Goal: Transaction & Acquisition: Obtain resource

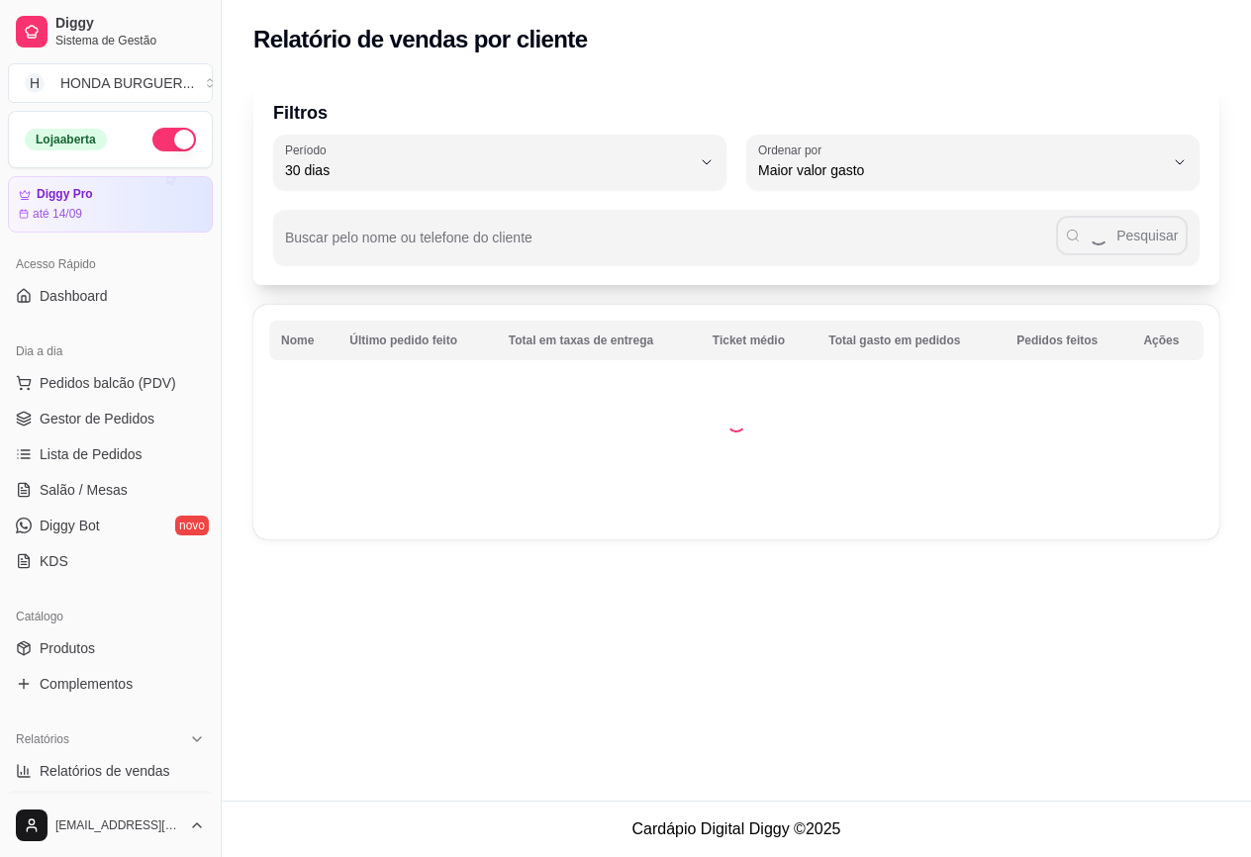
select select "30"
select select "HIGHEST_TOTAL_SPENT_WITH_ORDERS"
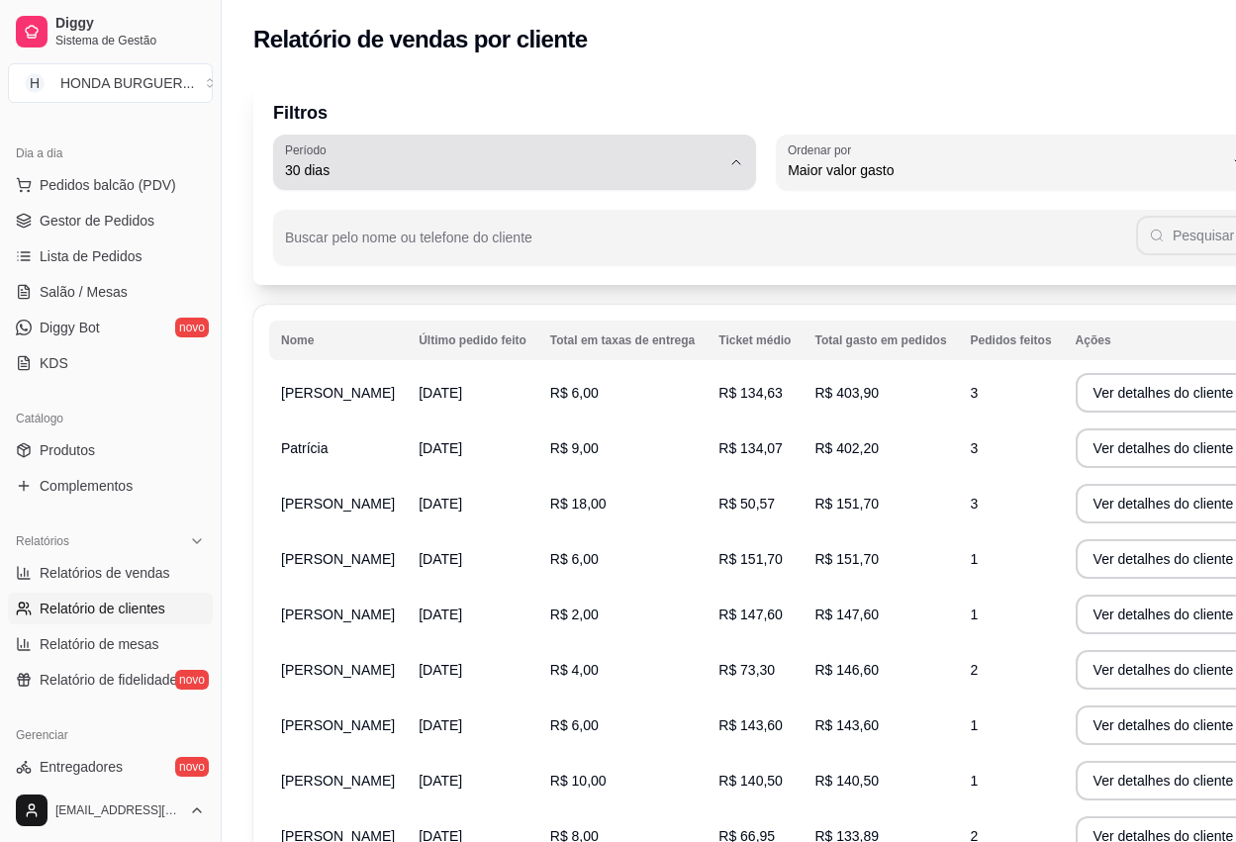
click at [703, 153] on button "Período 30 dias" at bounding box center [514, 162] width 483 height 55
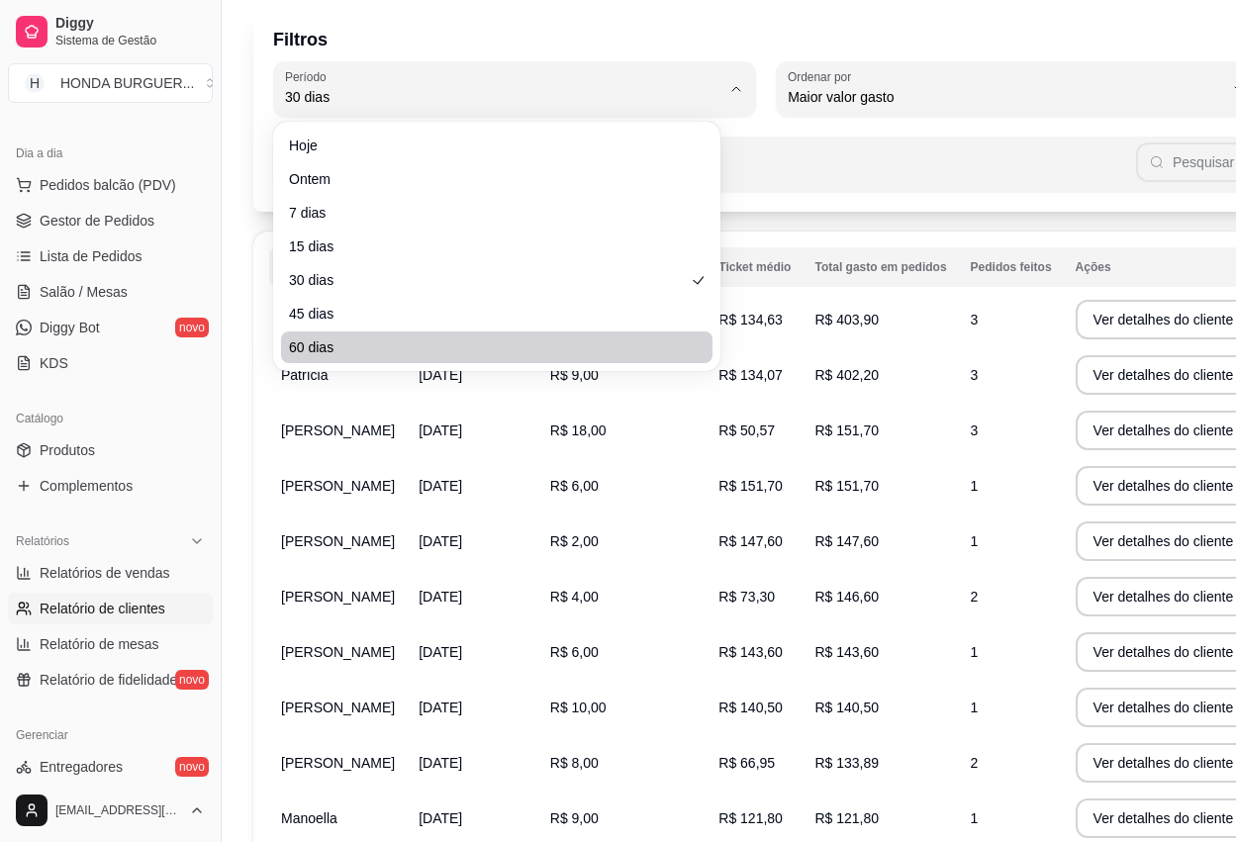
scroll to position [244, 0]
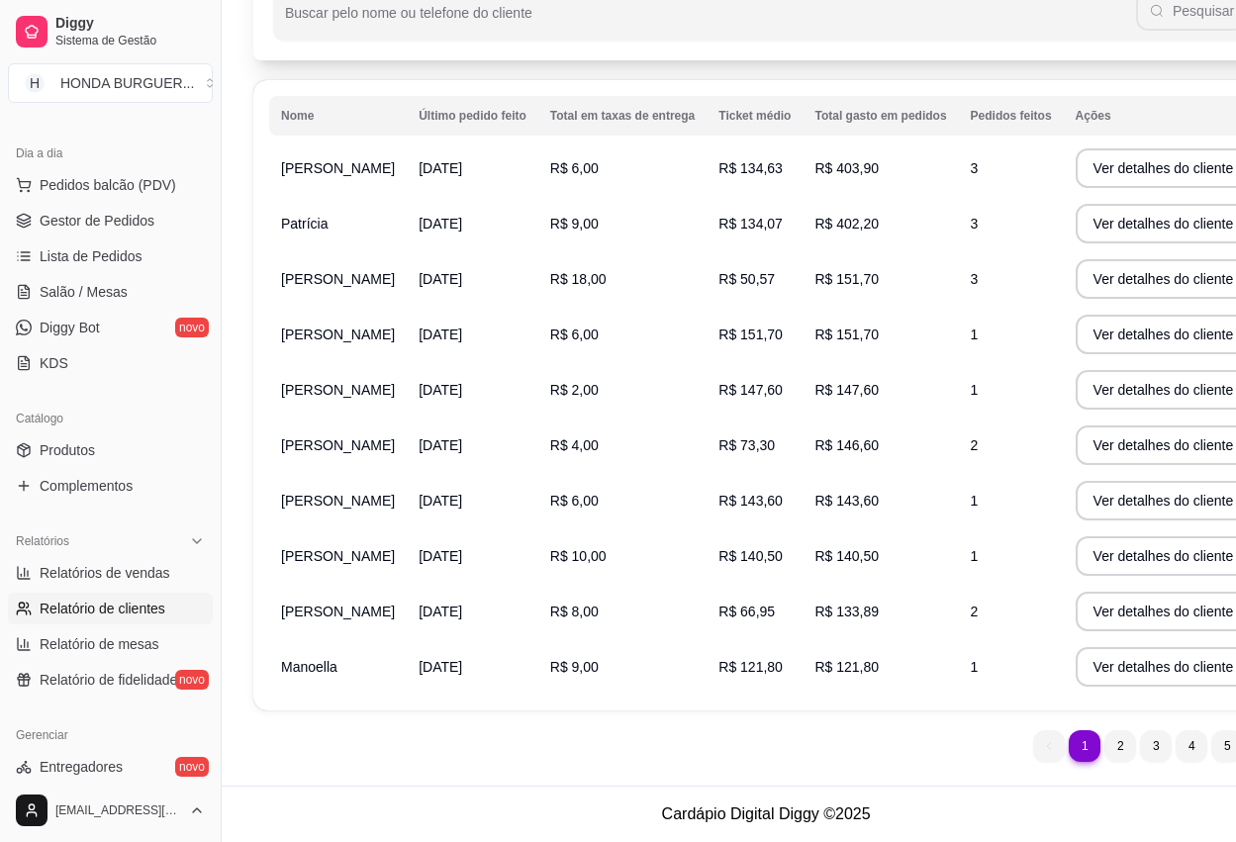
click at [526, 182] on span "60 dias" at bounding box center [487, 186] width 380 height 19
type input "60"
select select "60"
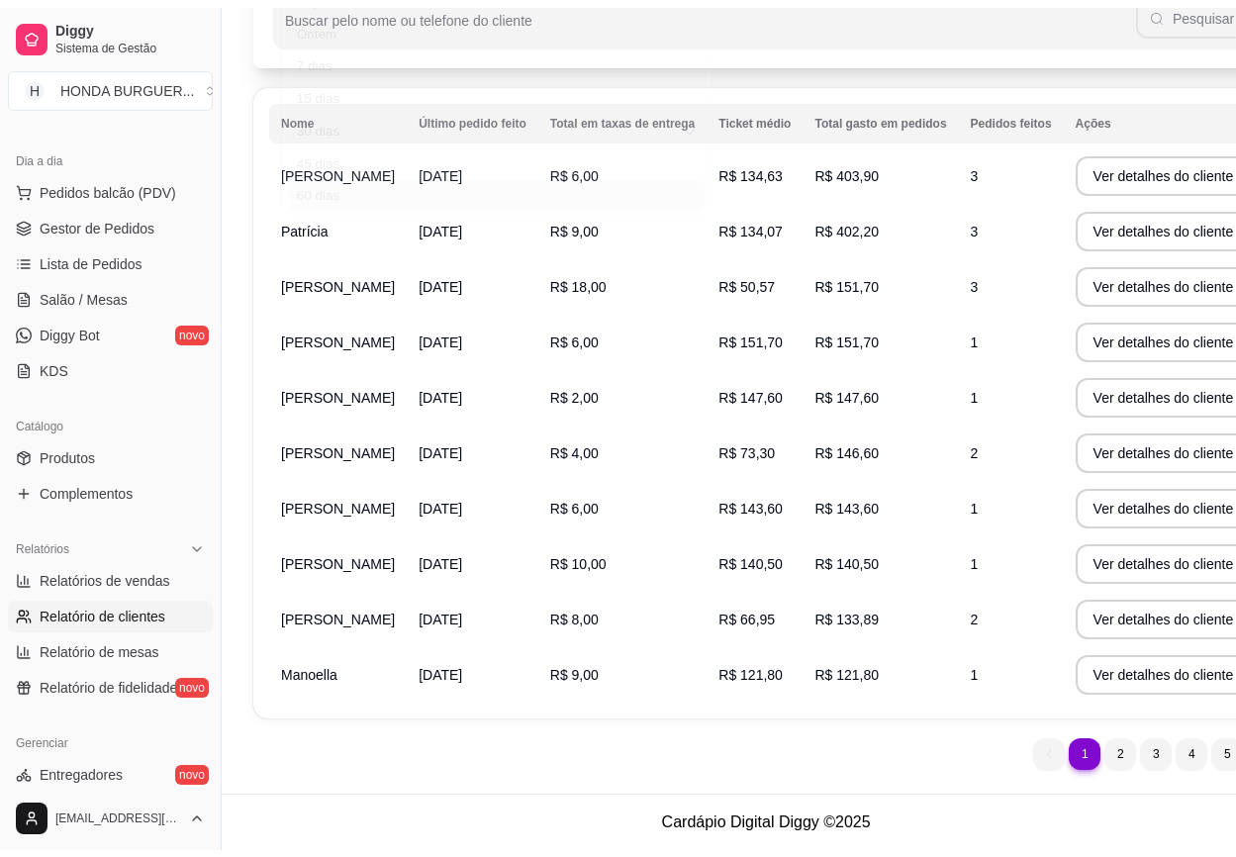
scroll to position [19, 0]
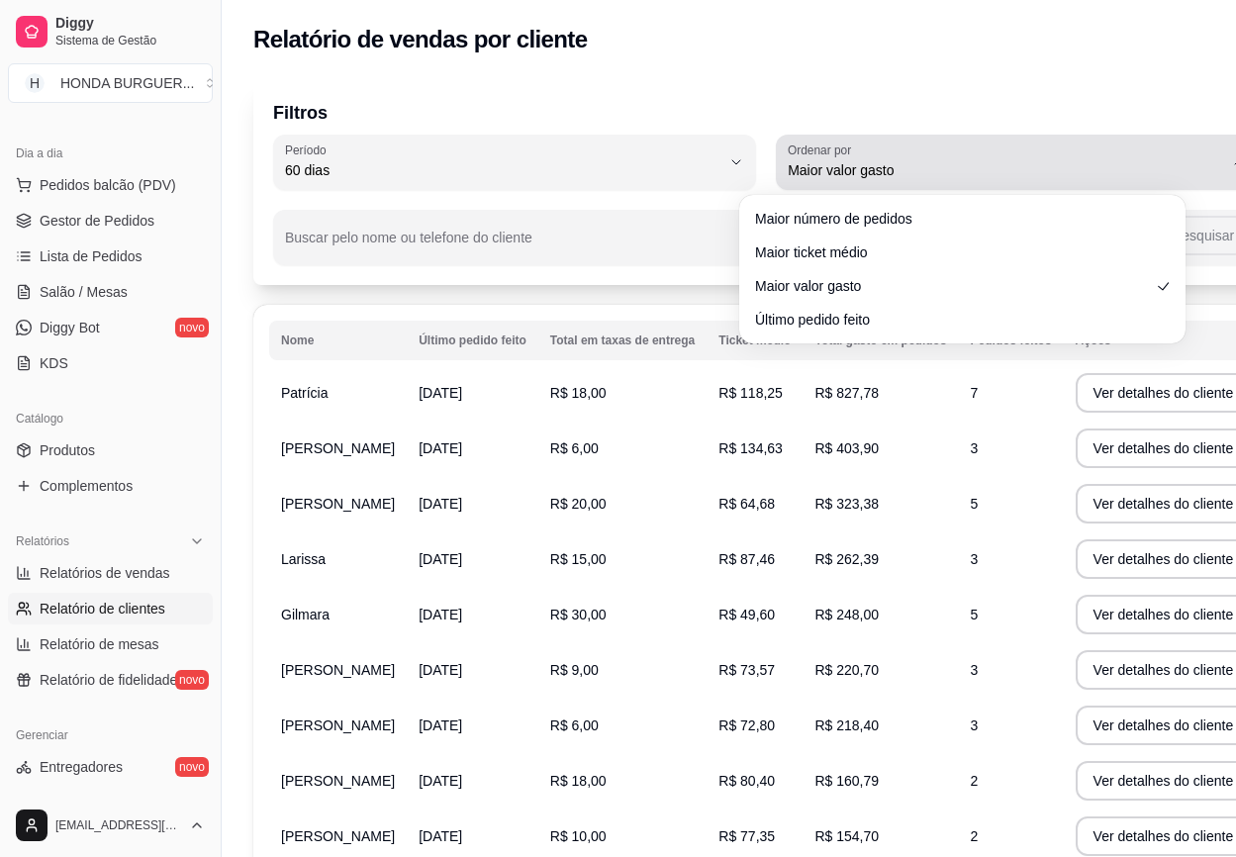
click at [1231, 159] on icon "button" at bounding box center [1239, 162] width 16 height 16
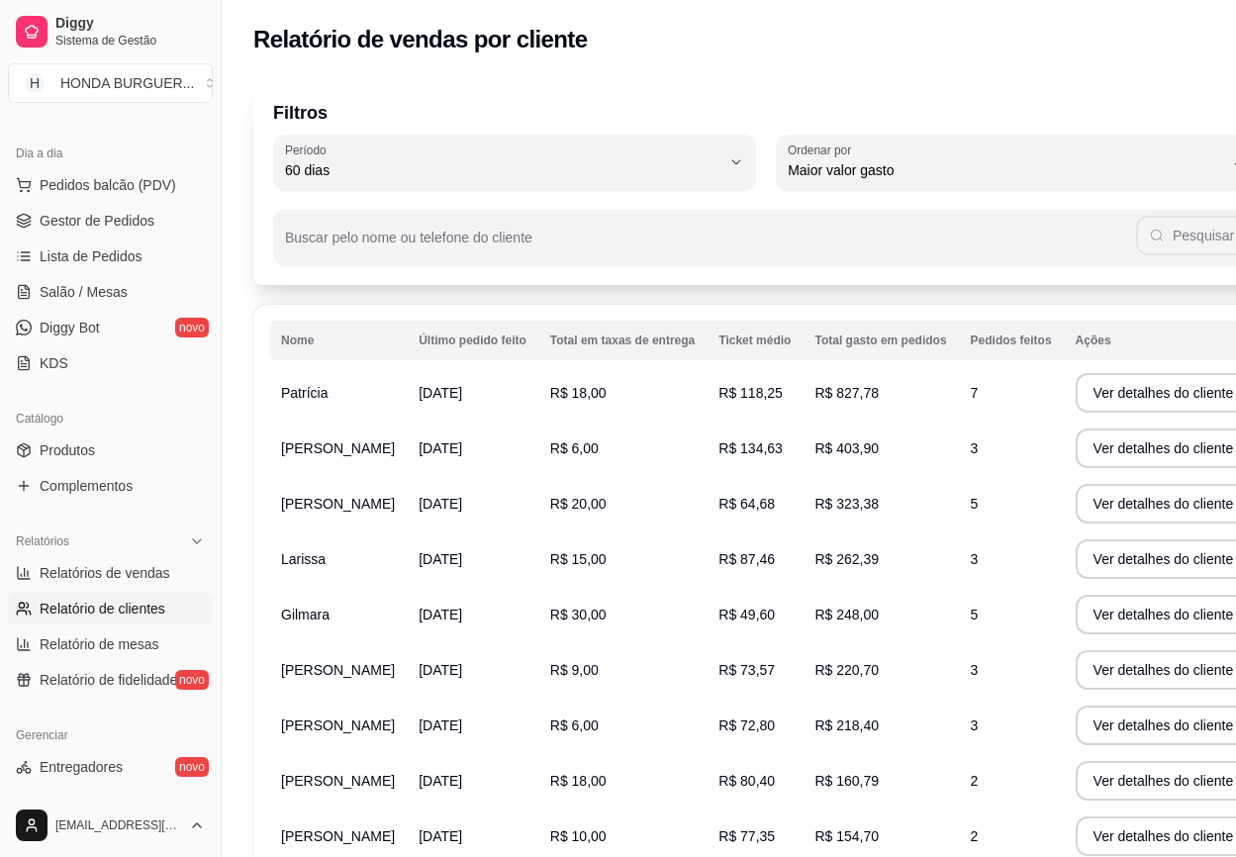
click at [1033, 285] on span "Maior valor gasto" at bounding box center [952, 282] width 379 height 19
select select
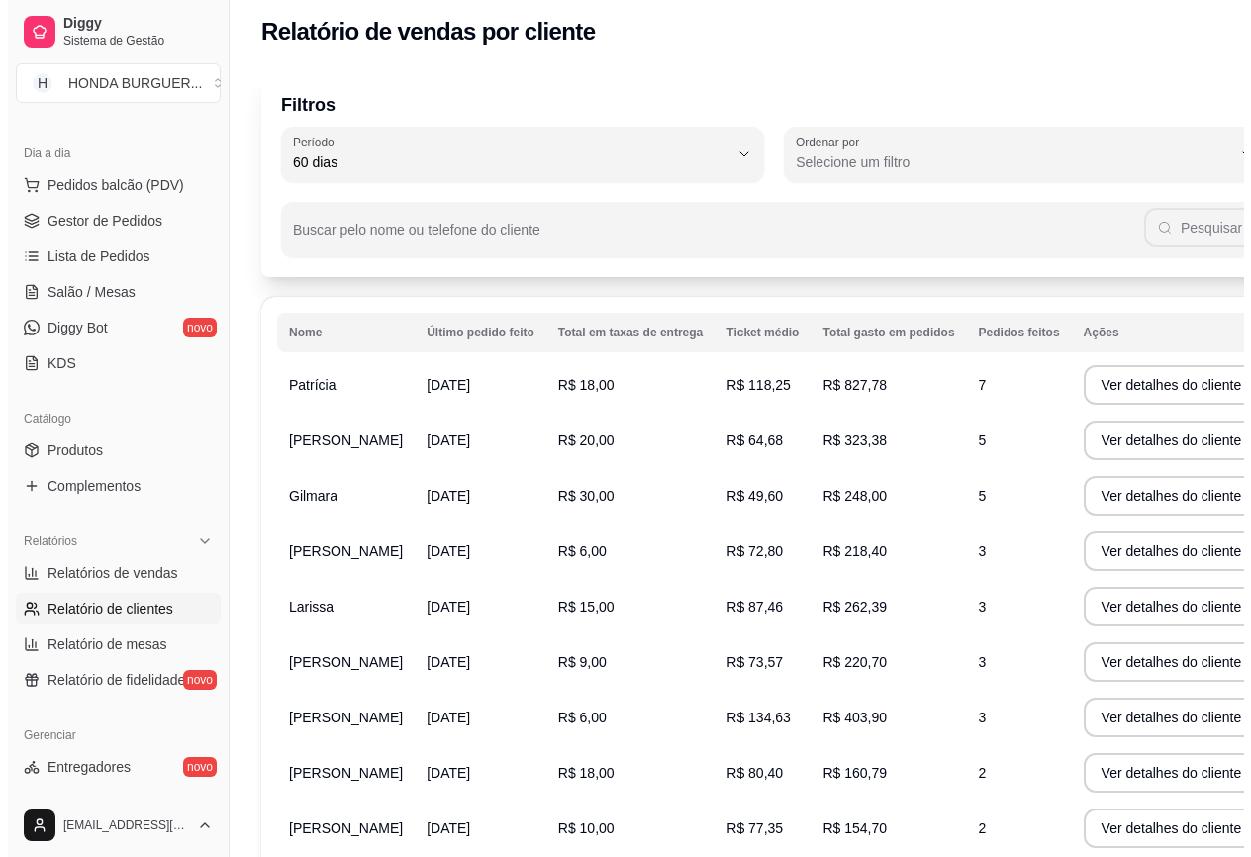
scroll to position [0, 0]
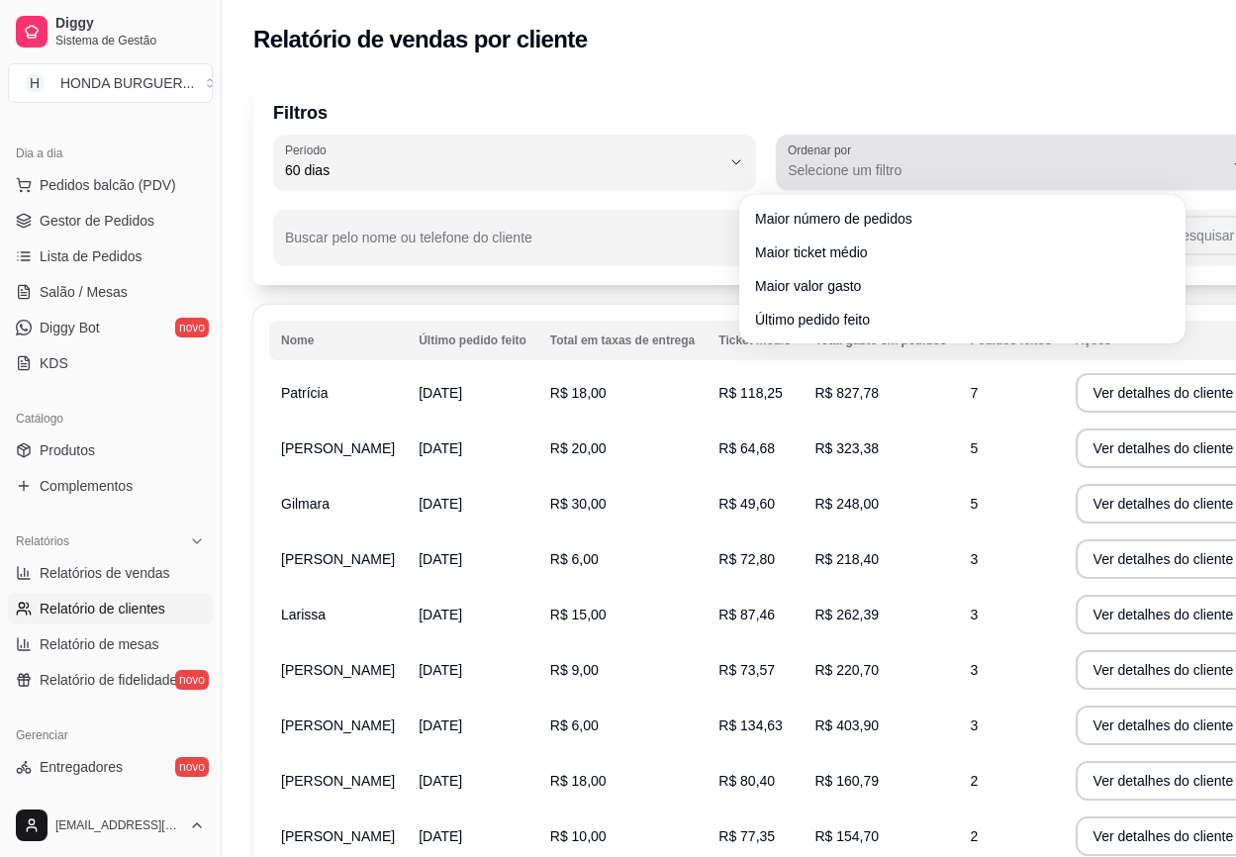
click at [1231, 159] on icon "button" at bounding box center [1239, 162] width 16 height 16
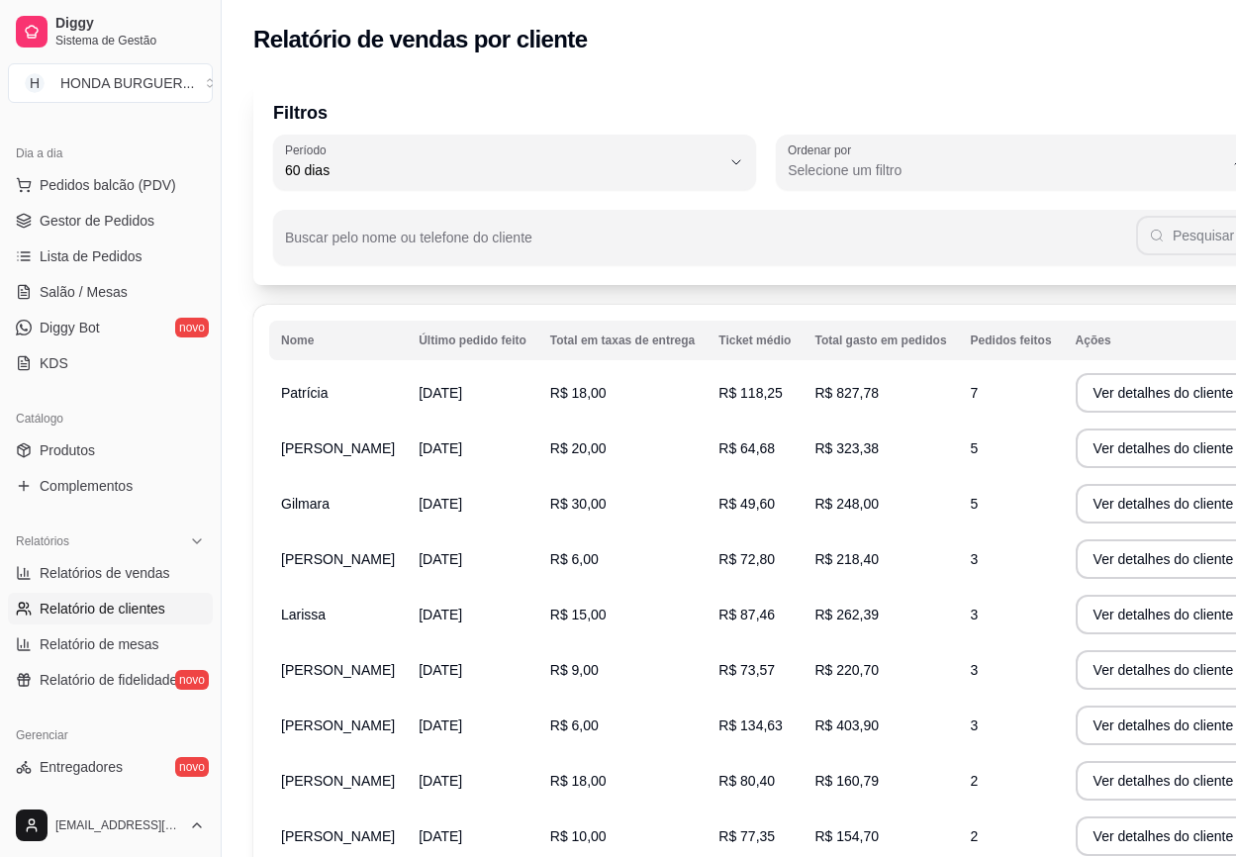
click at [1058, 219] on span "Maior número de pedidos" at bounding box center [952, 217] width 379 height 19
type input "HIGHEST_ORDER_COUNT"
select select "HIGHEST_ORDER_COUNT"
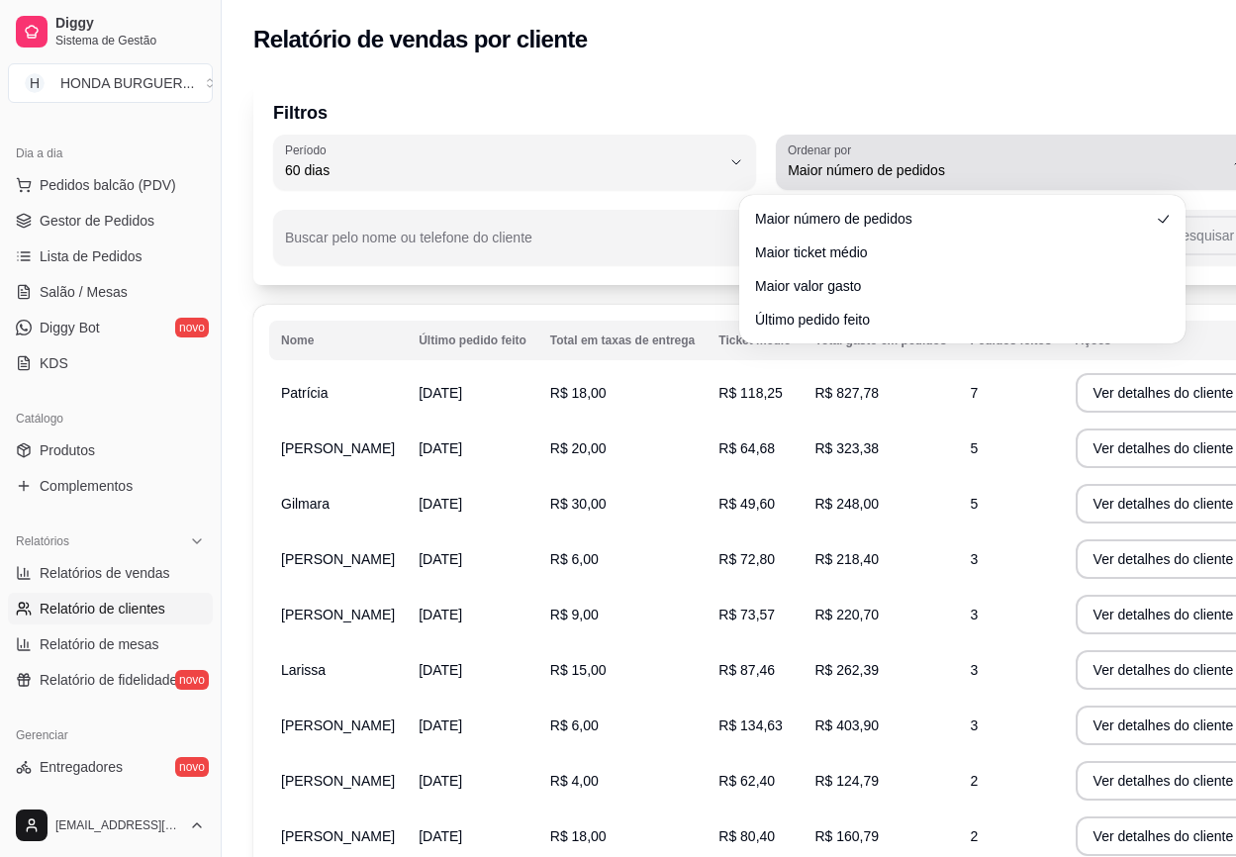
click at [1231, 162] on icon "button" at bounding box center [1239, 162] width 16 height 16
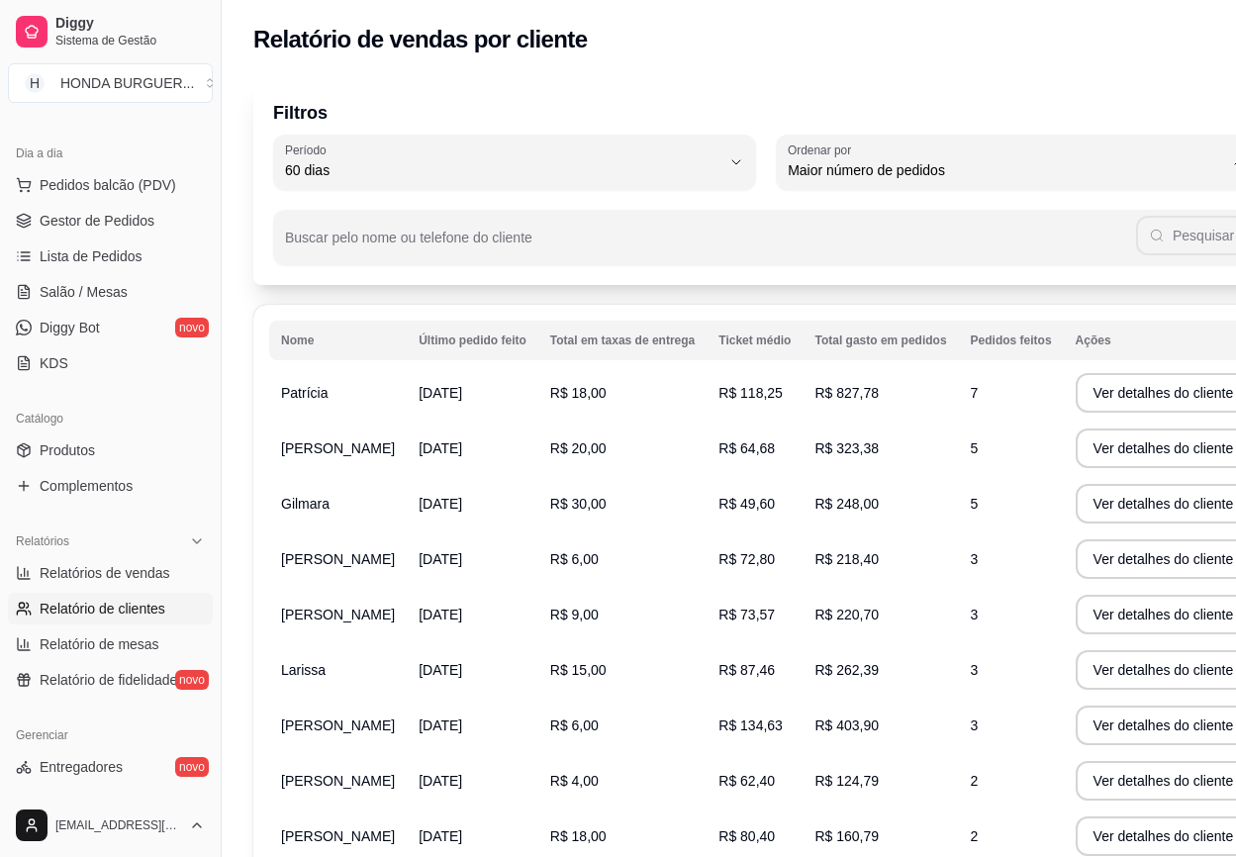
click at [1077, 314] on span "Último pedido feito" at bounding box center [952, 314] width 379 height 19
type input "LAST_ORDER_MADE_AT"
select select "LAST_ORDER_MADE_AT"
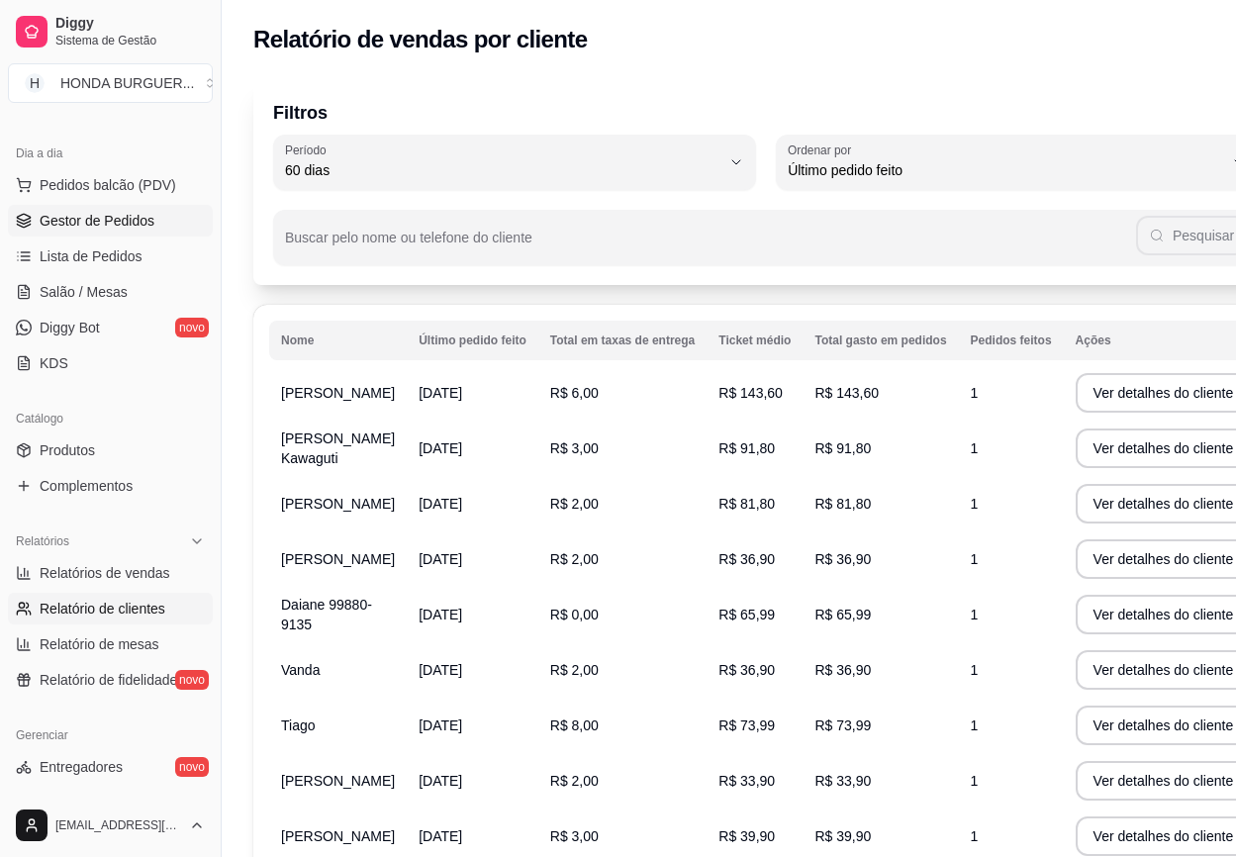
click at [103, 219] on span "Gestor de Pedidos" at bounding box center [97, 221] width 115 height 20
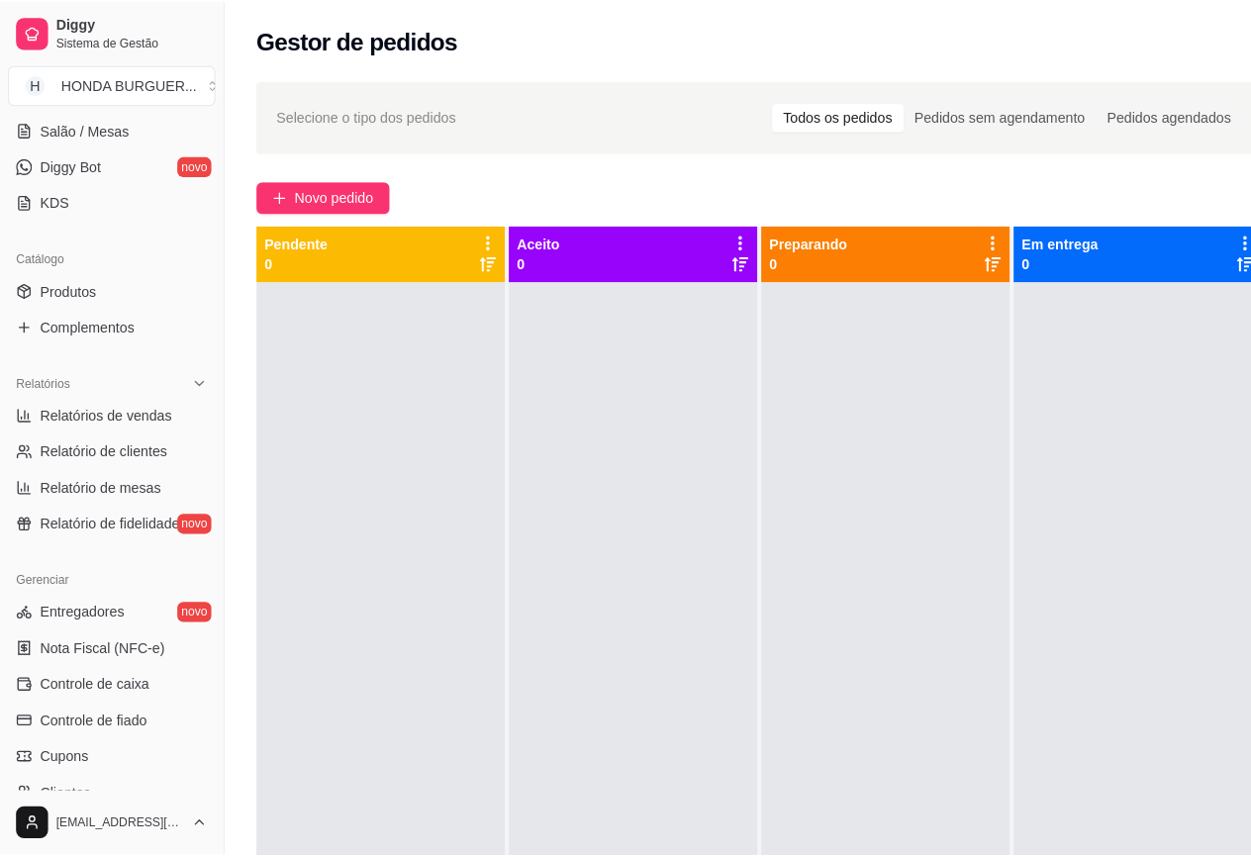
scroll to position [396, 0]
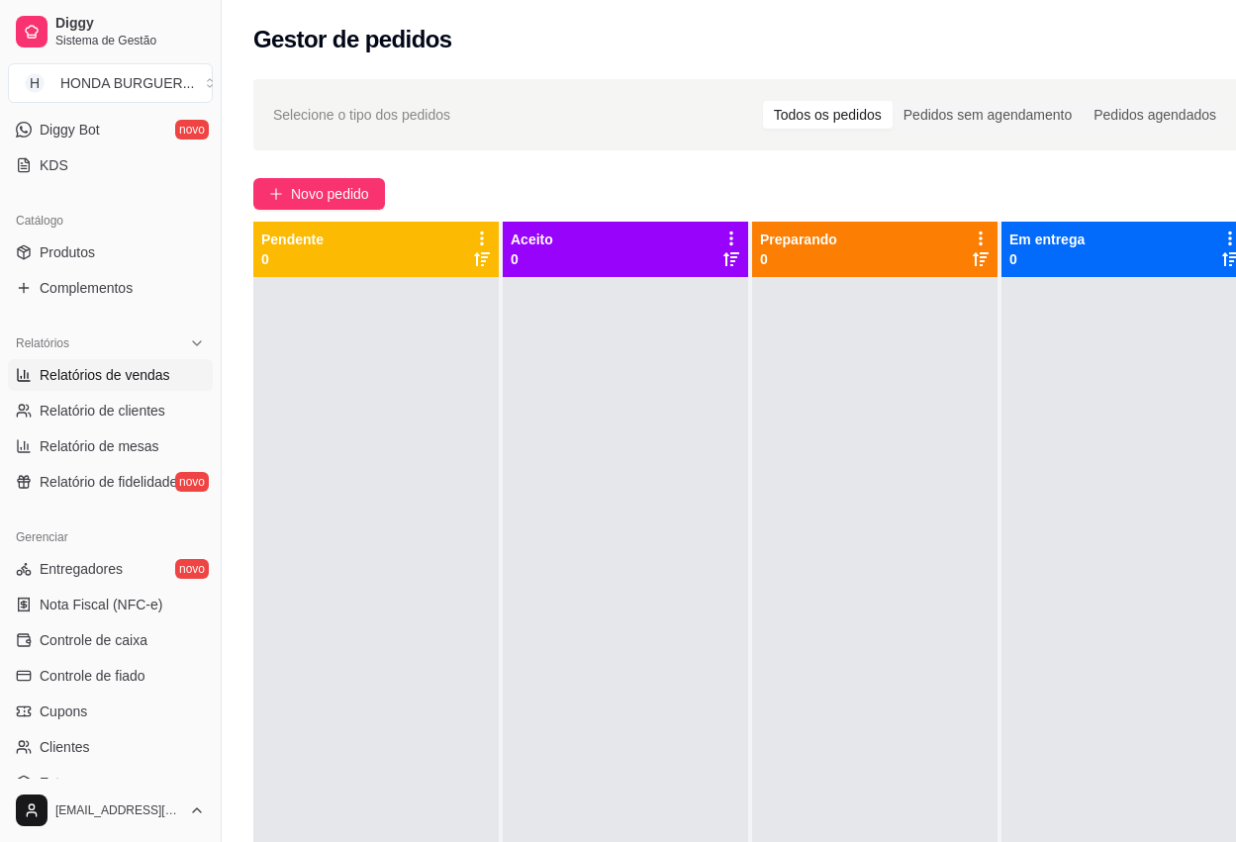
click at [80, 372] on span "Relatórios de vendas" at bounding box center [105, 375] width 131 height 20
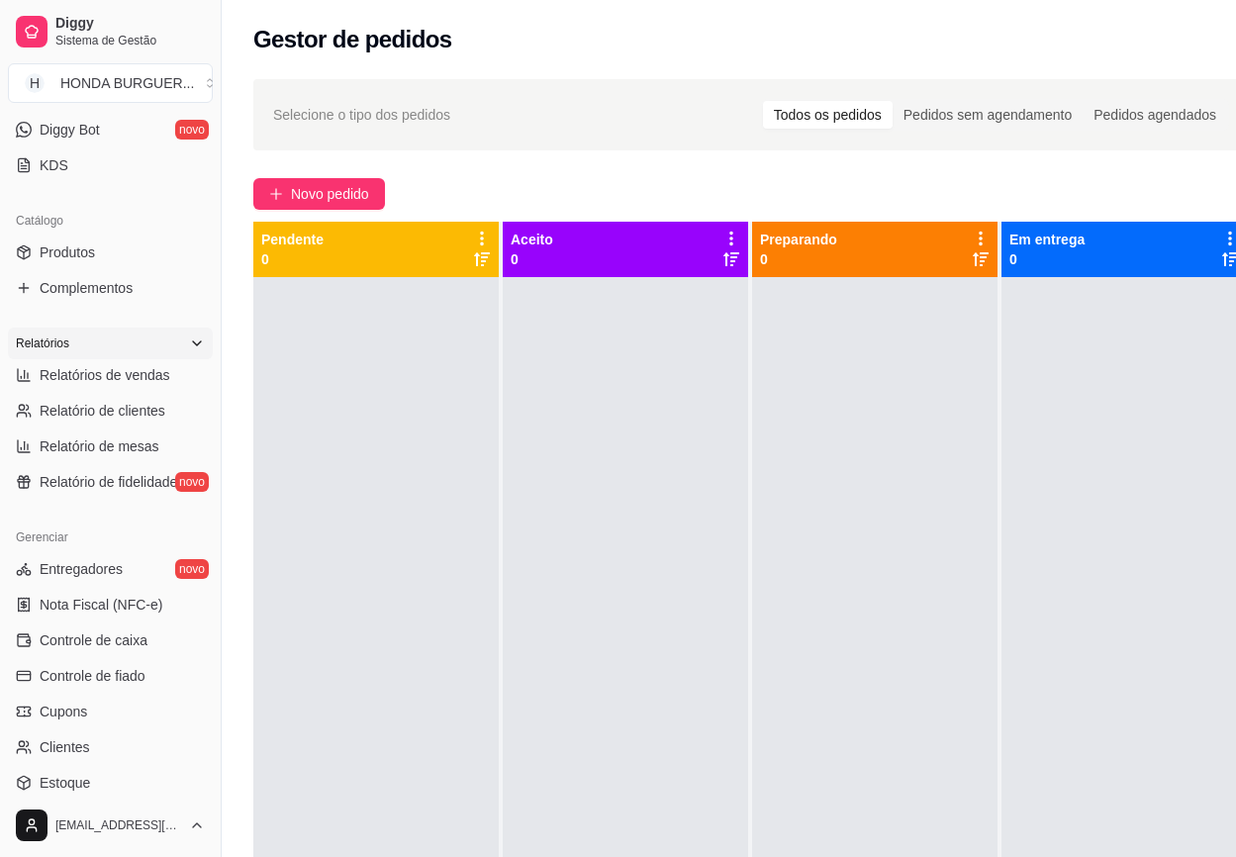
select select "ALL"
select select "0"
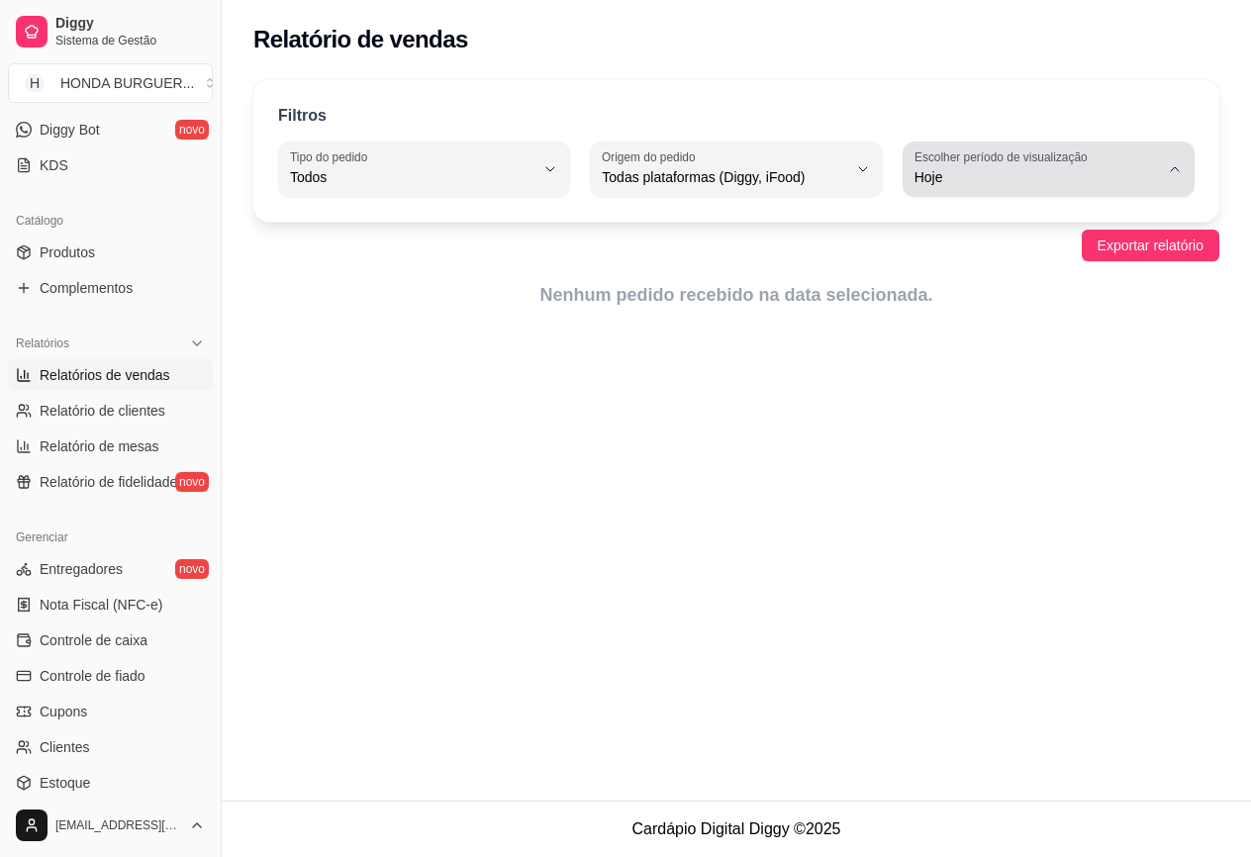
click at [982, 174] on span "Hoje" at bounding box center [1036, 177] width 244 height 20
click at [1009, 427] on span "Customizado" at bounding box center [1039, 418] width 232 height 19
type input "-1"
select select "-1"
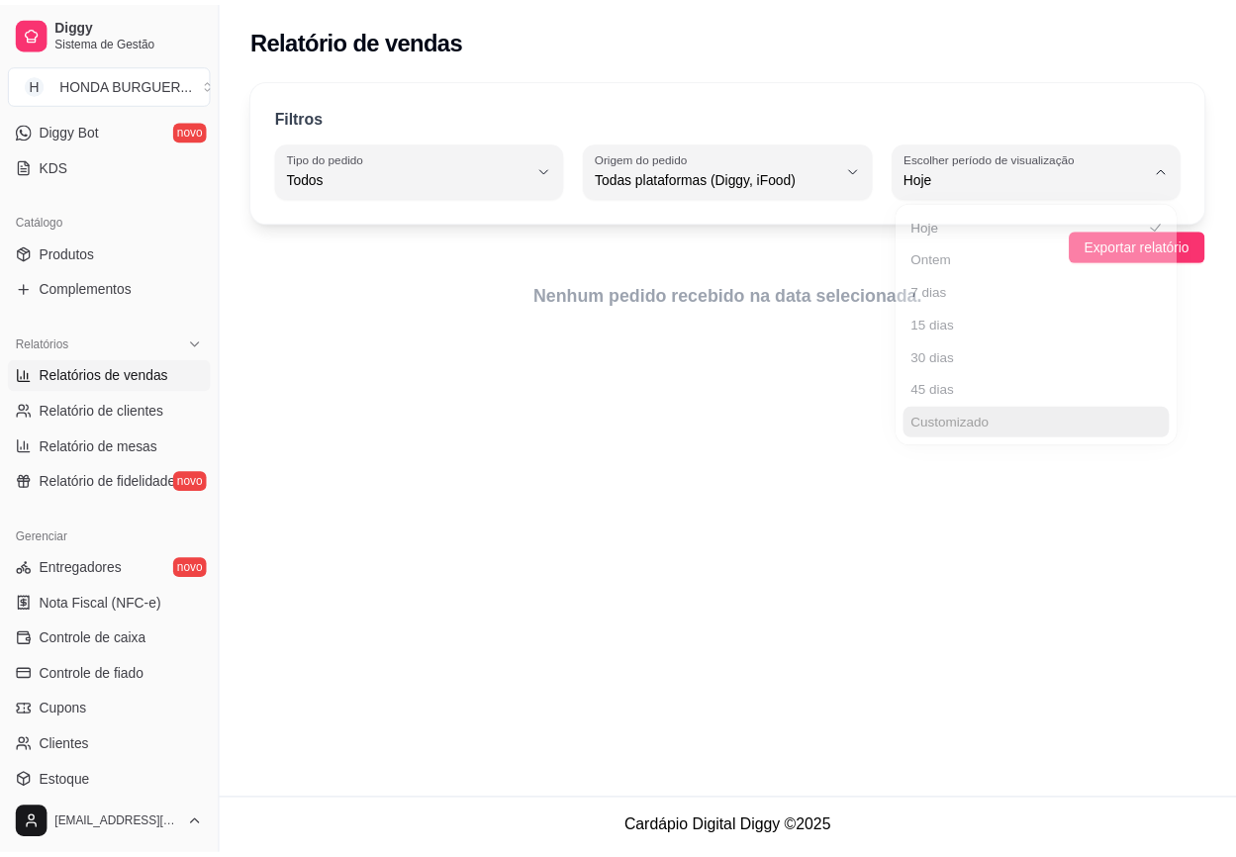
scroll to position [19, 0]
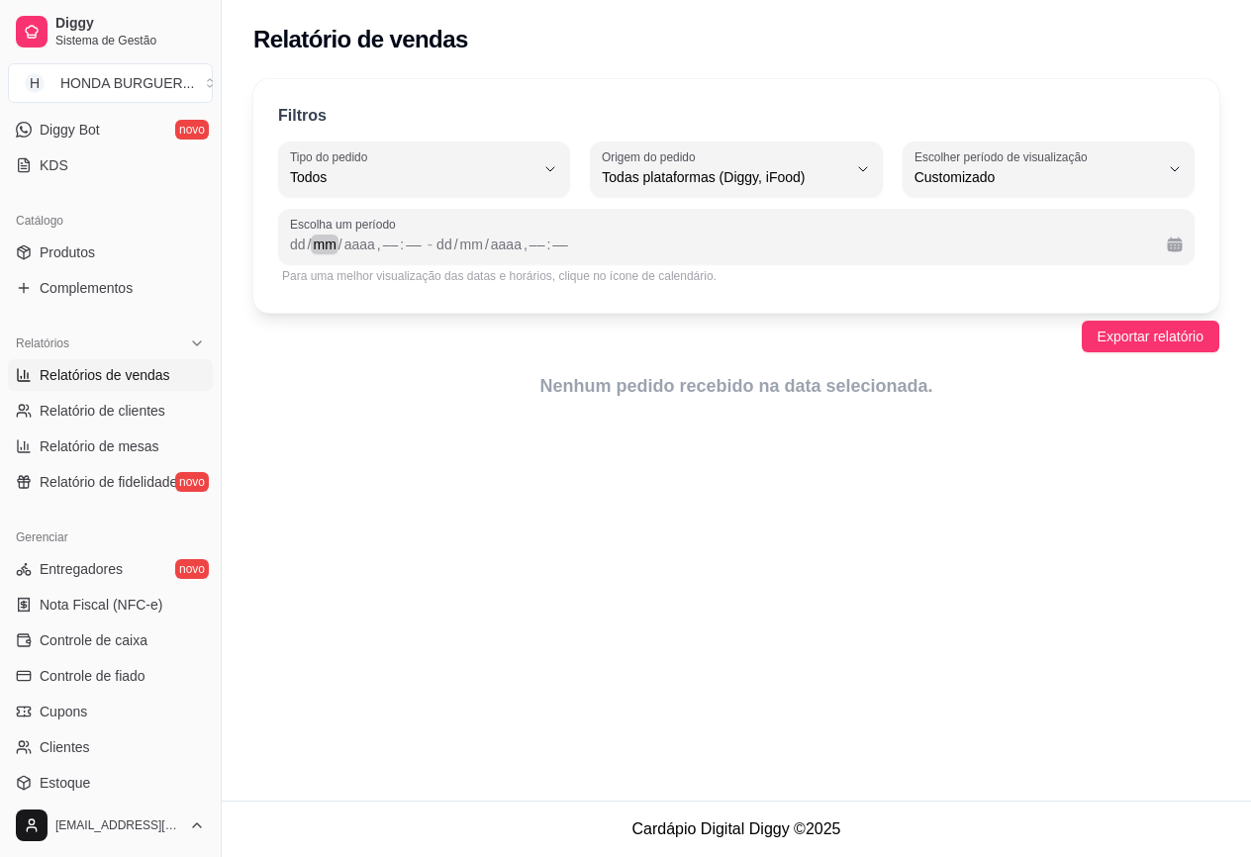
click at [336, 246] on div "mm" at bounding box center [324, 244] width 27 height 20
click at [297, 246] on div "dd" at bounding box center [298, 244] width 20 height 20
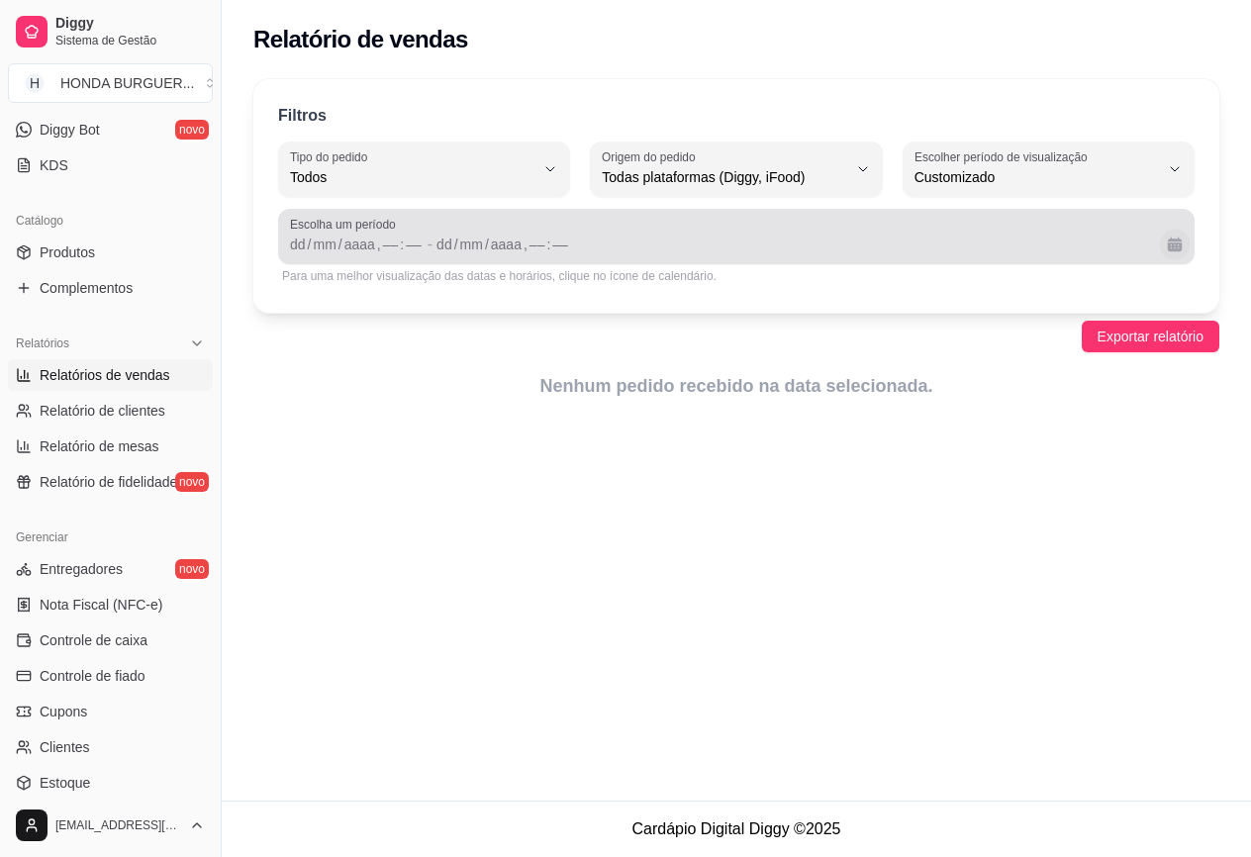
click at [1174, 255] on button "Calendário" at bounding box center [1174, 244] width 31 height 31
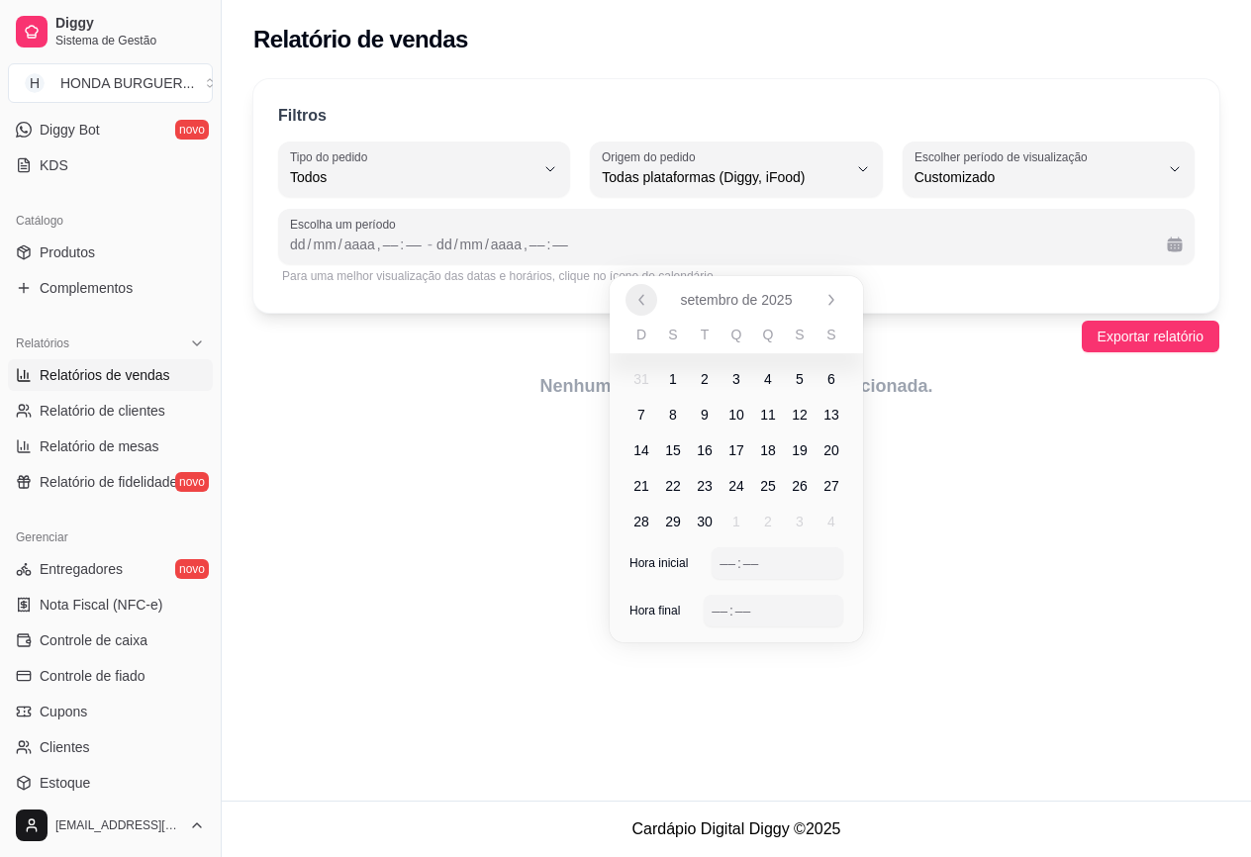
click at [631, 302] on button "Anterior" at bounding box center [641, 300] width 32 height 32
click at [826, 487] on span "23" at bounding box center [831, 486] width 16 height 20
click at [837, 487] on span "23" at bounding box center [831, 486] width 16 height 20
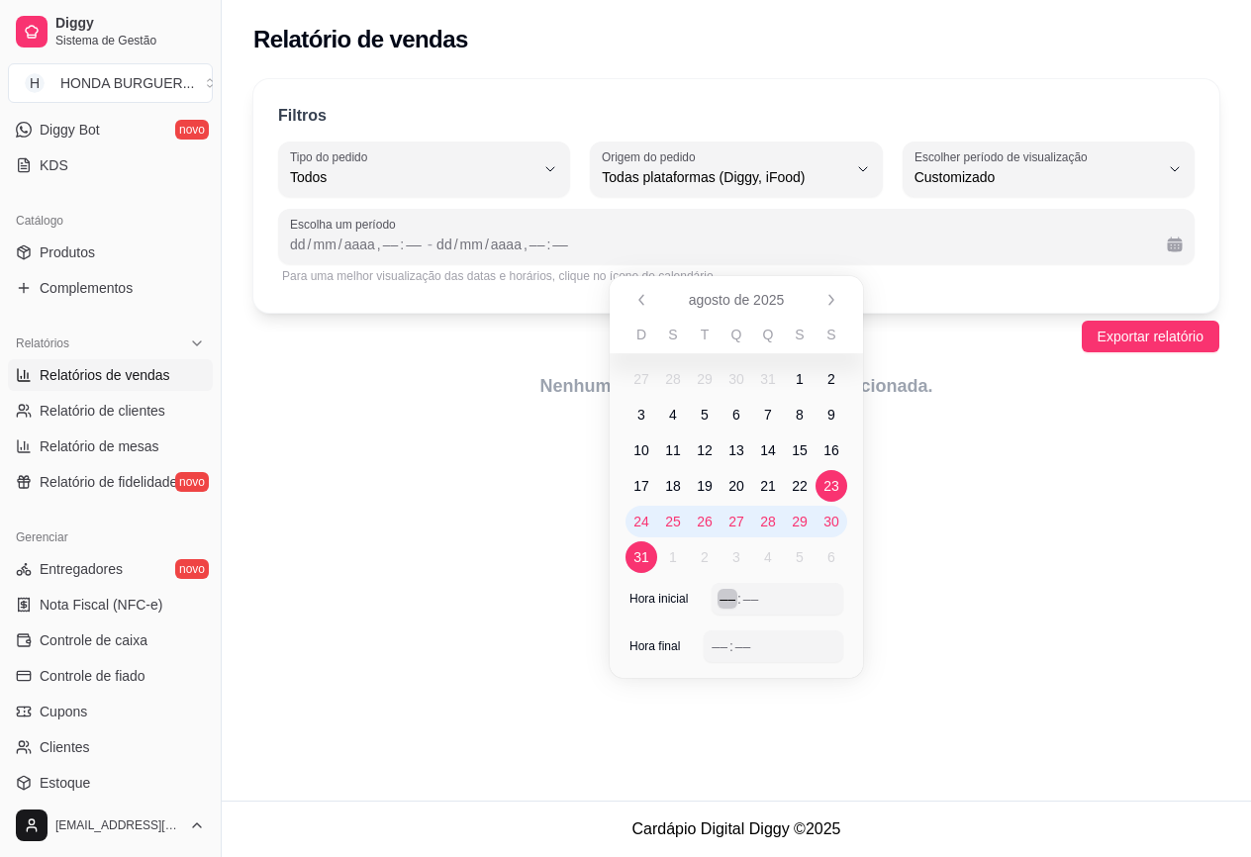
click at [724, 597] on div "––" at bounding box center [727, 599] width 20 height 20
click at [718, 655] on div "––" at bounding box center [719, 646] width 20 height 20
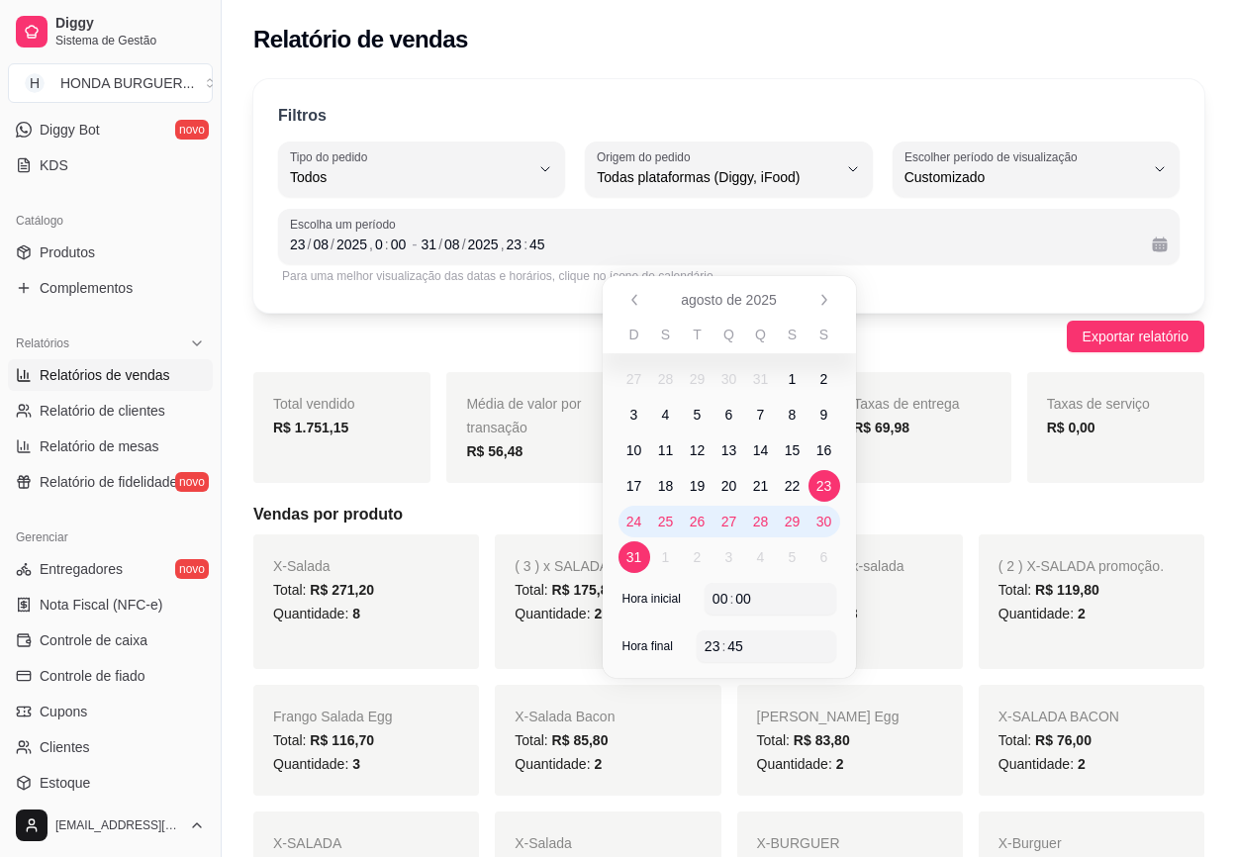
click at [979, 303] on div "Filtros ALL Tipo do pedido Todos Entrega Retirada Mesa Consumo local Tipo do pe…" at bounding box center [728, 195] width 951 height 233
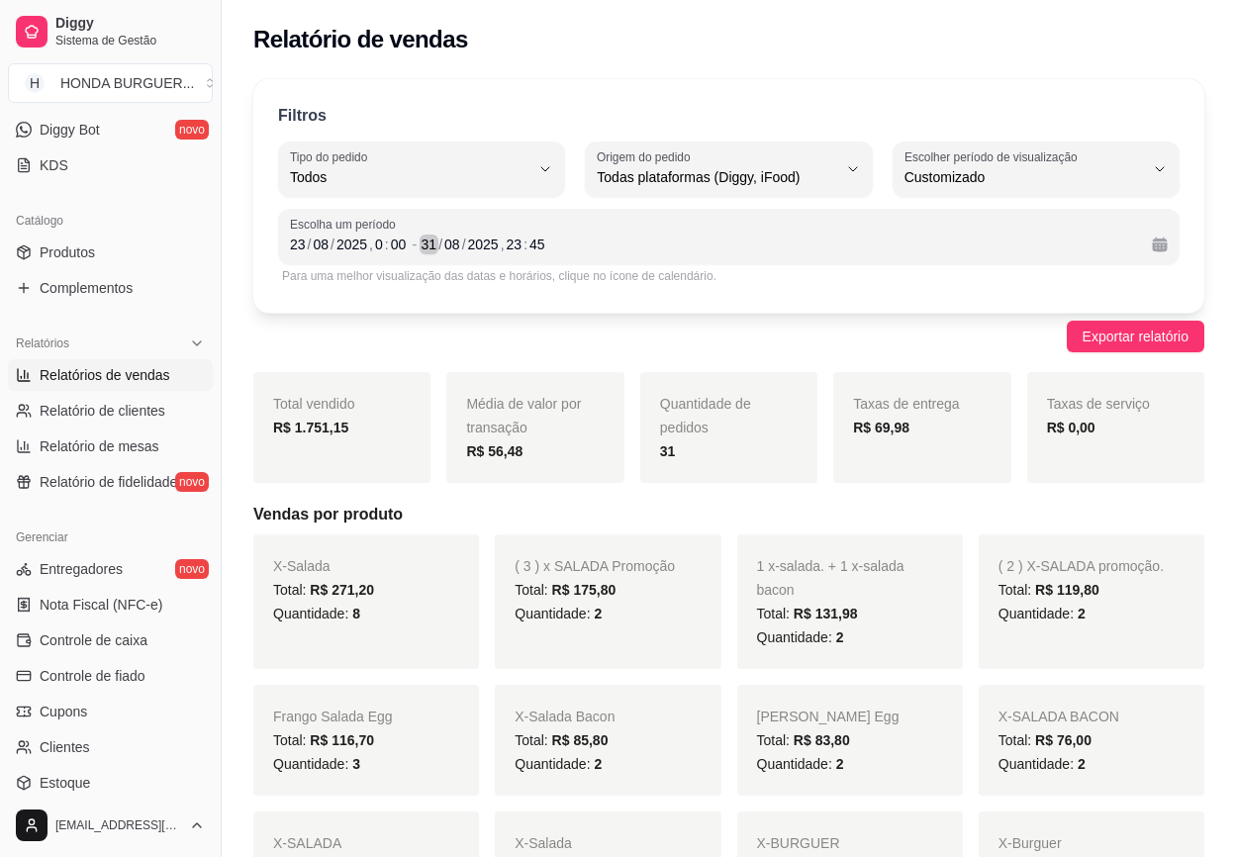
click at [429, 253] on div "31" at bounding box center [429, 244] width 20 height 20
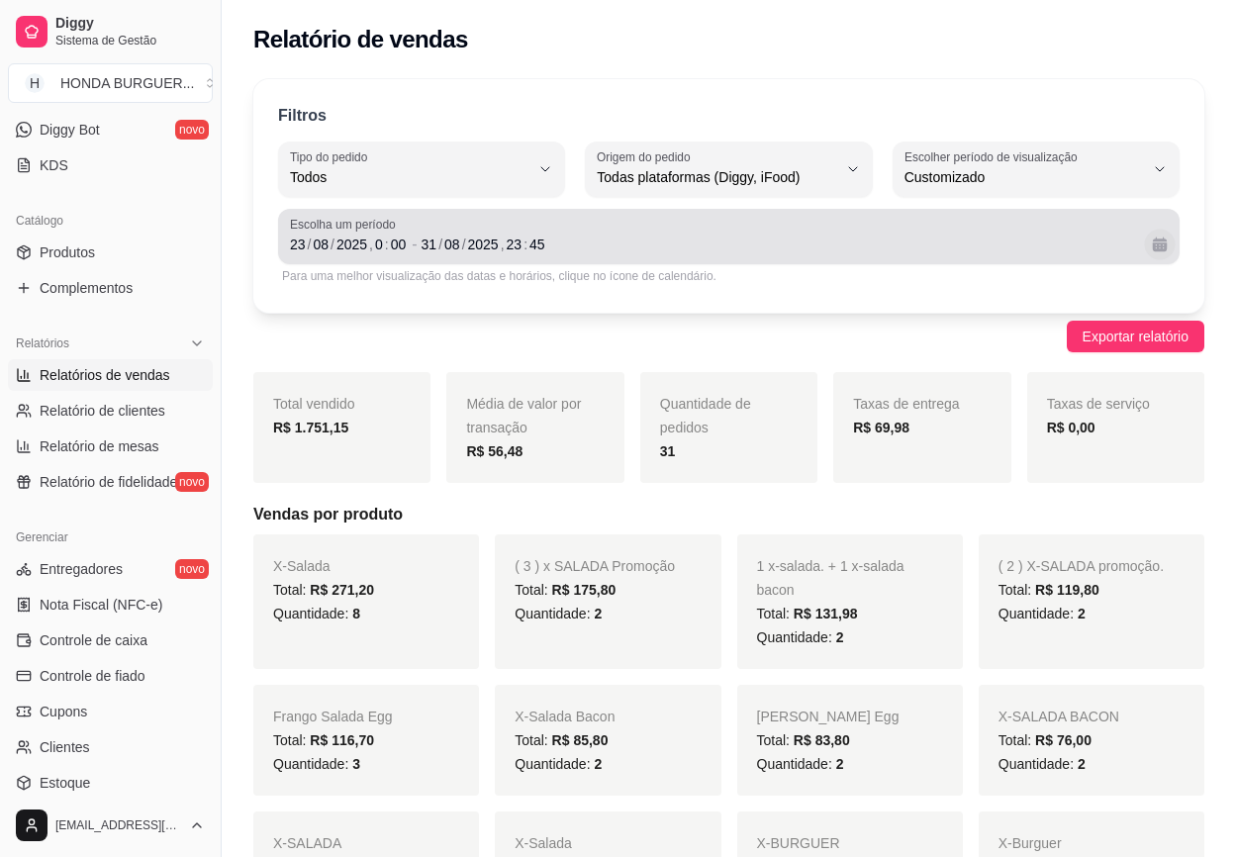
click at [1149, 243] on button "Calendário" at bounding box center [1159, 244] width 31 height 31
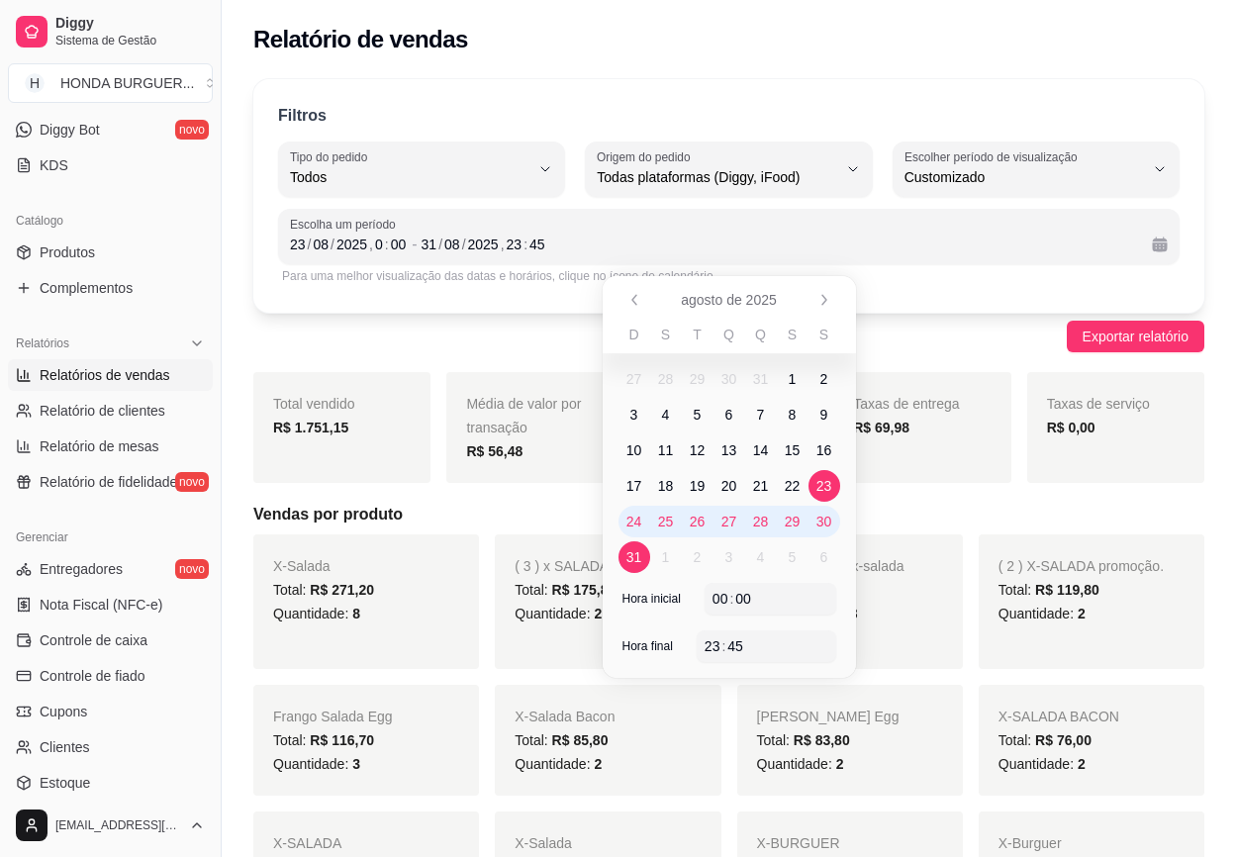
click at [829, 483] on span "23" at bounding box center [824, 486] width 16 height 20
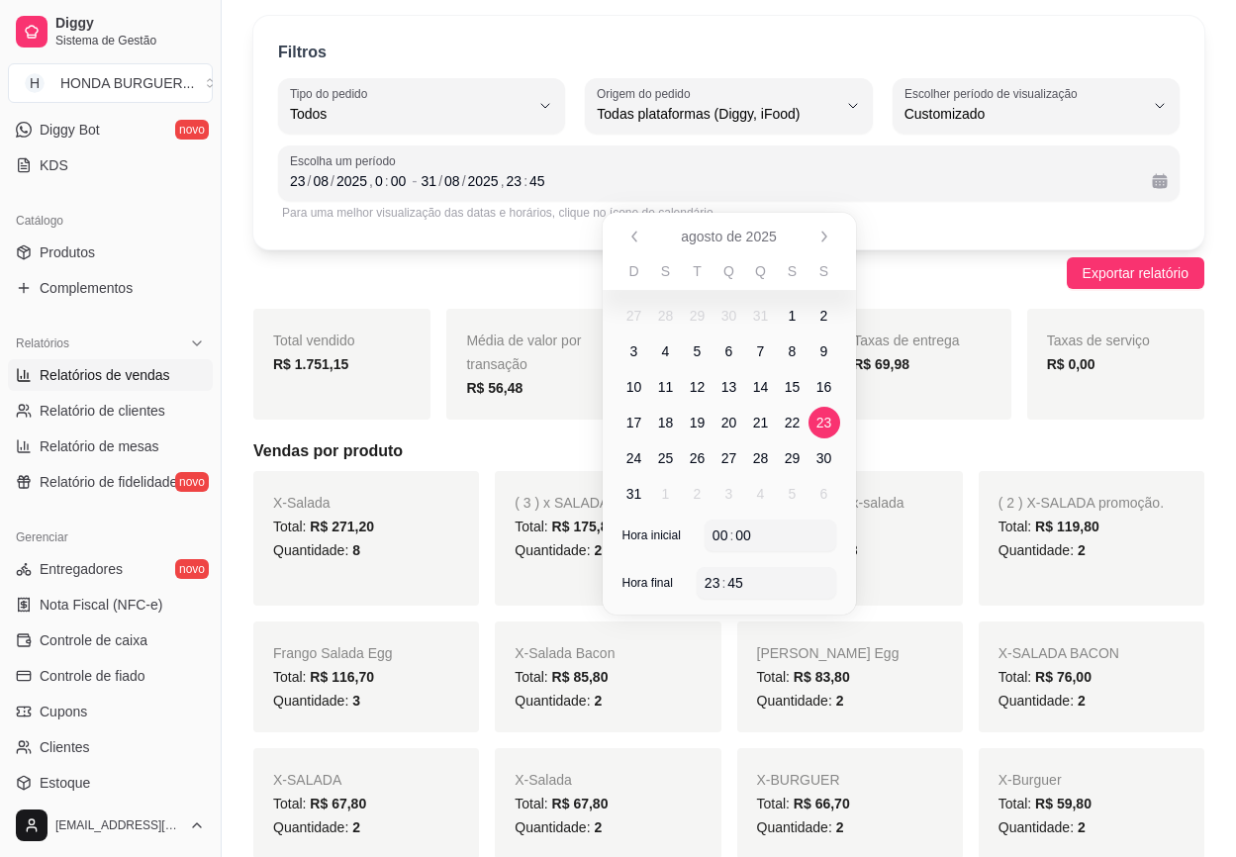
scroll to position [99, 0]
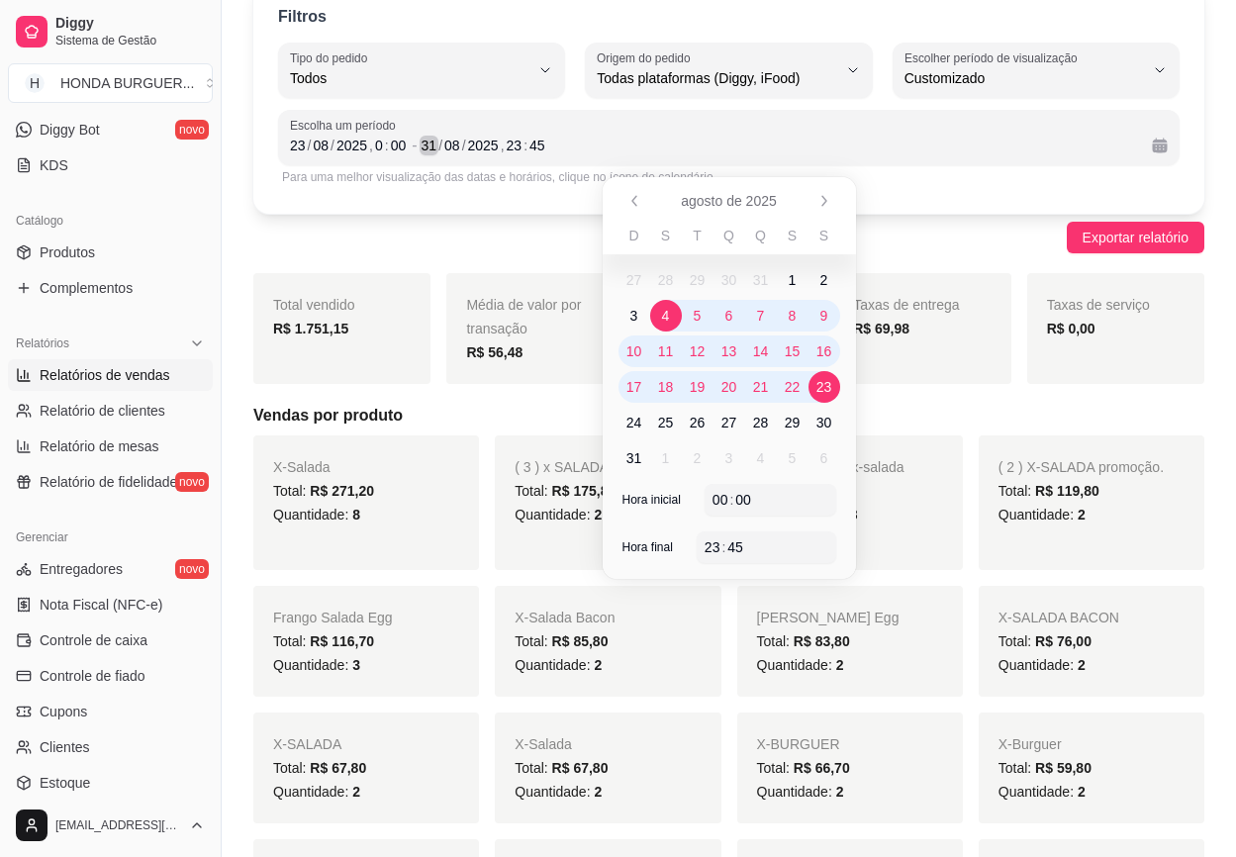
click at [425, 140] on div "31" at bounding box center [429, 146] width 20 height 20
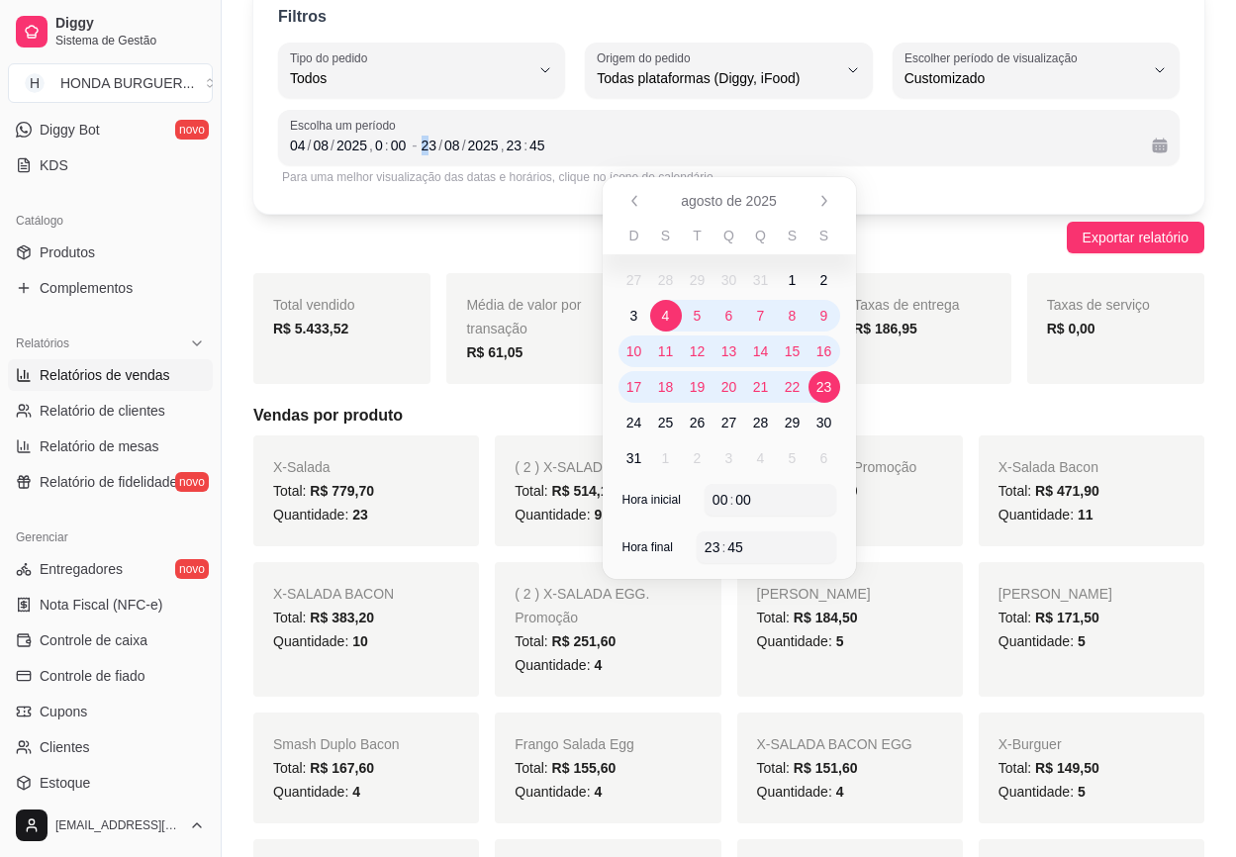
click at [824, 385] on span "23" at bounding box center [824, 387] width 16 height 20
click at [340, 154] on div "2025" at bounding box center [351, 146] width 35 height 20
click at [291, 148] on div "04" at bounding box center [298, 146] width 20 height 20
click at [828, 381] on span "23" at bounding box center [824, 387] width 16 height 20
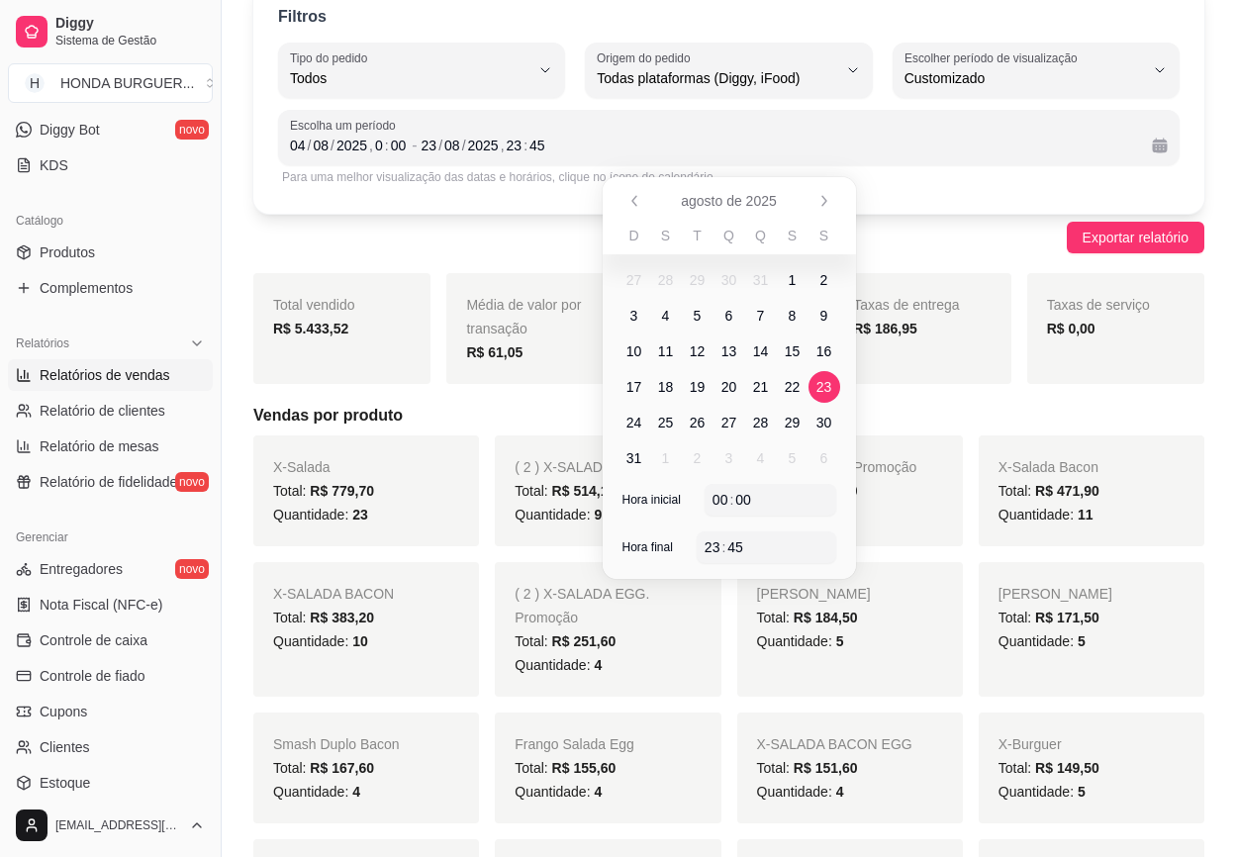
click at [828, 381] on span "23" at bounding box center [824, 387] width 16 height 20
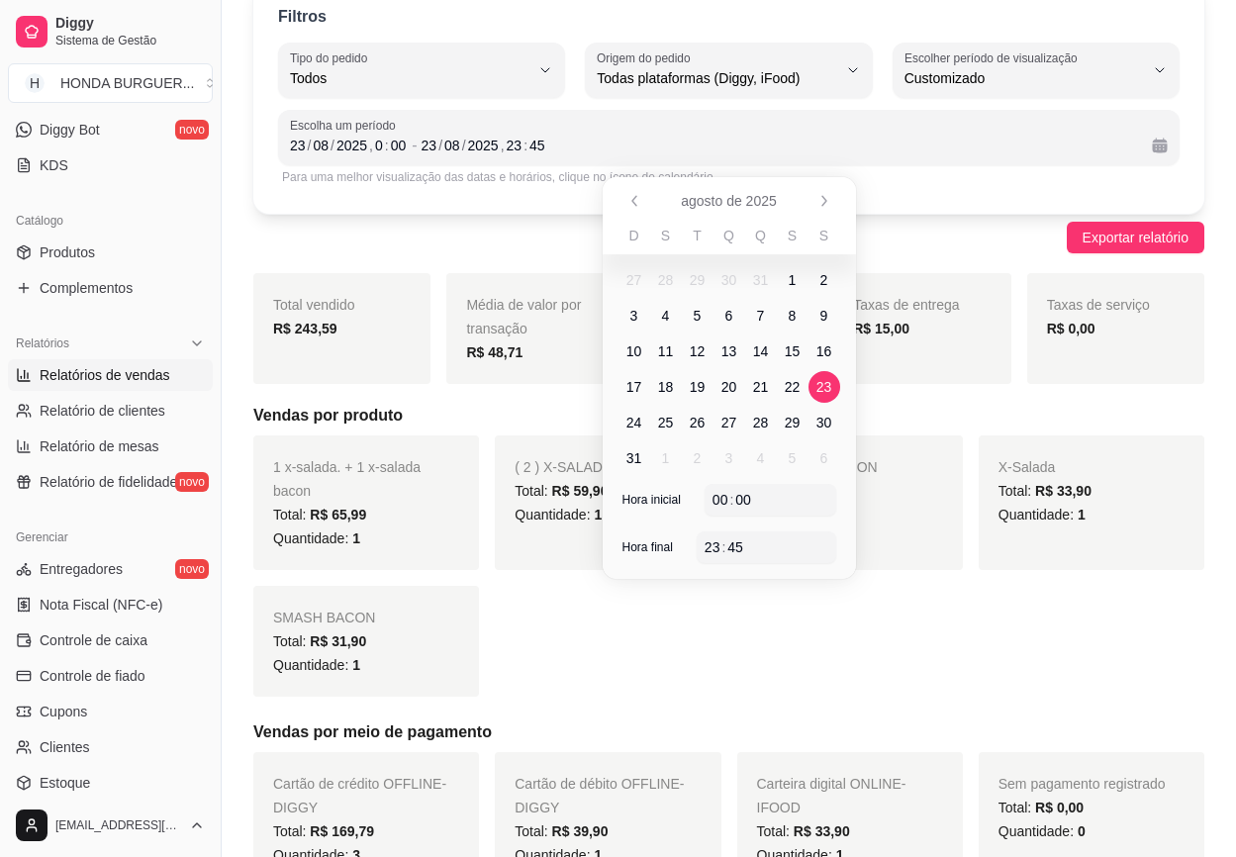
click at [1098, 184] on div "Para uma melhor visualização das datas e horários, clique no ícone de calendári…" at bounding box center [728, 177] width 893 height 16
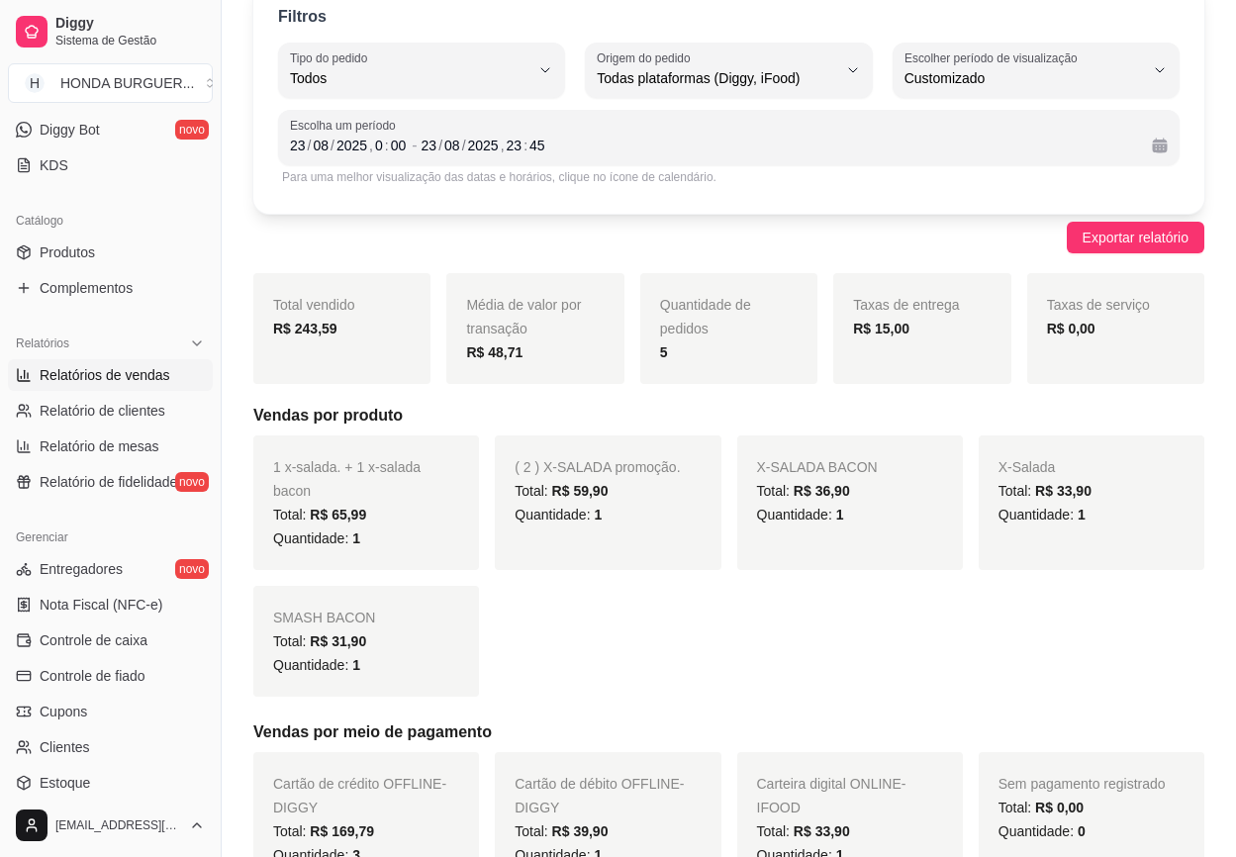
click at [1093, 262] on div "Filtros ALL Tipo do pedido Todos Entrega Retirada Mesa Consumo local Tipo do pe…" at bounding box center [729, 715] width 1014 height 1494
click at [1095, 241] on span "Exportar relatório" at bounding box center [1135, 238] width 106 height 22
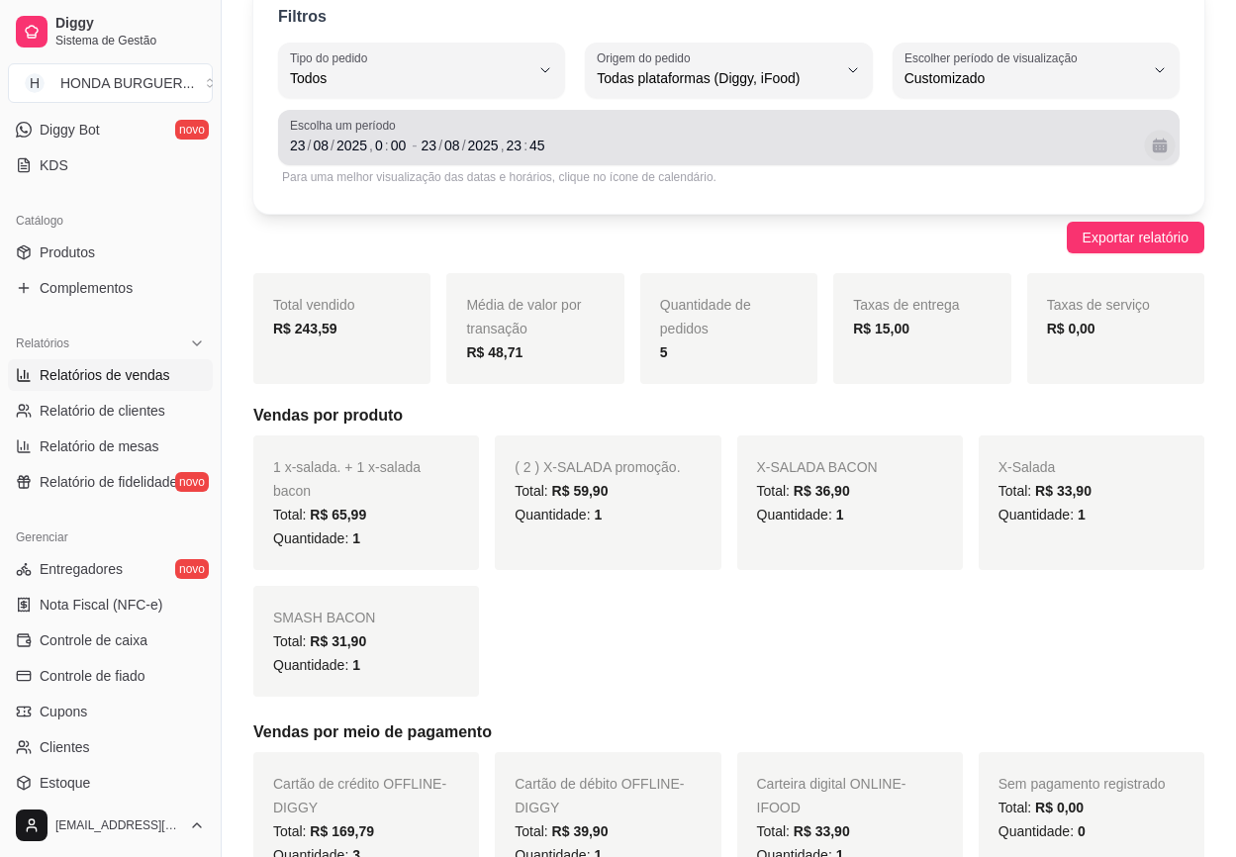
click at [1156, 140] on button "Calendário" at bounding box center [1159, 145] width 31 height 31
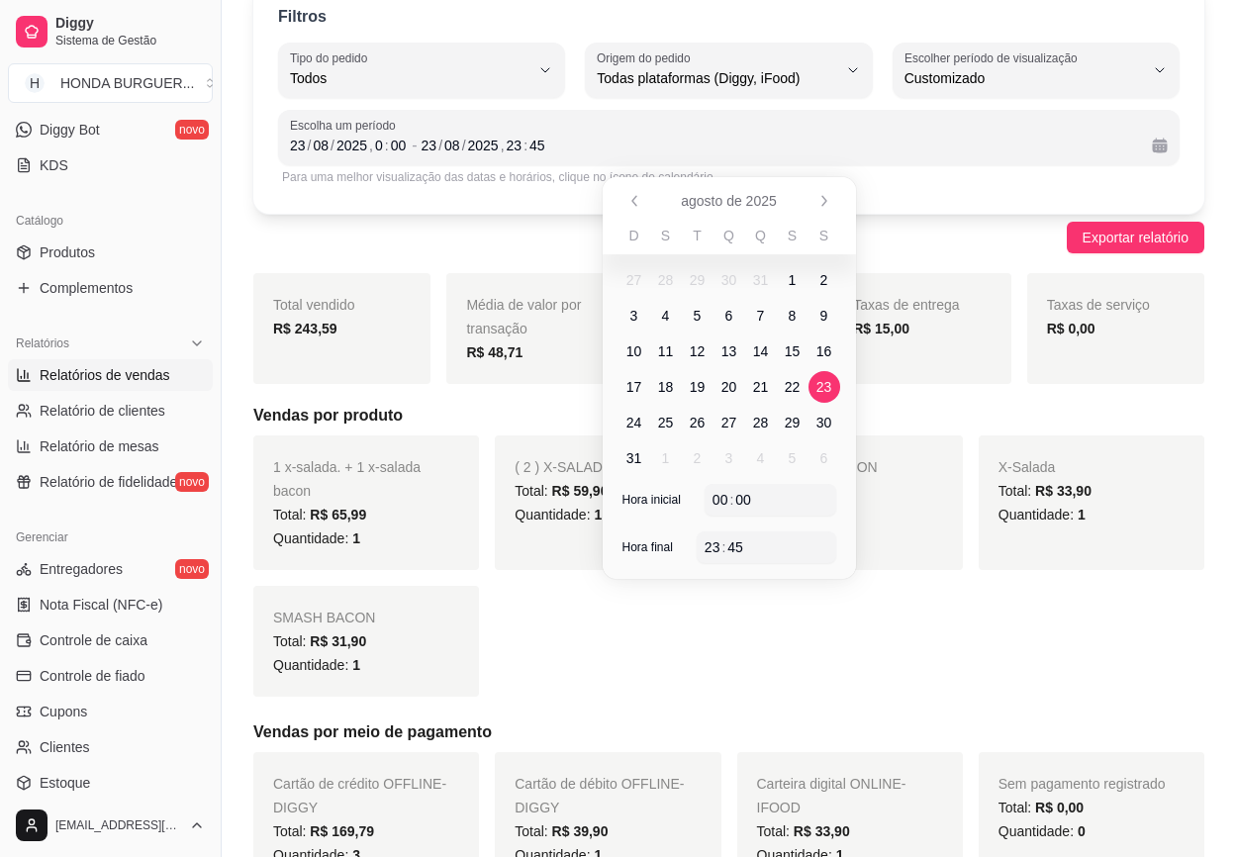
click at [628, 425] on span "24" at bounding box center [634, 423] width 32 height 32
click at [637, 425] on span "24" at bounding box center [634, 423] width 16 height 20
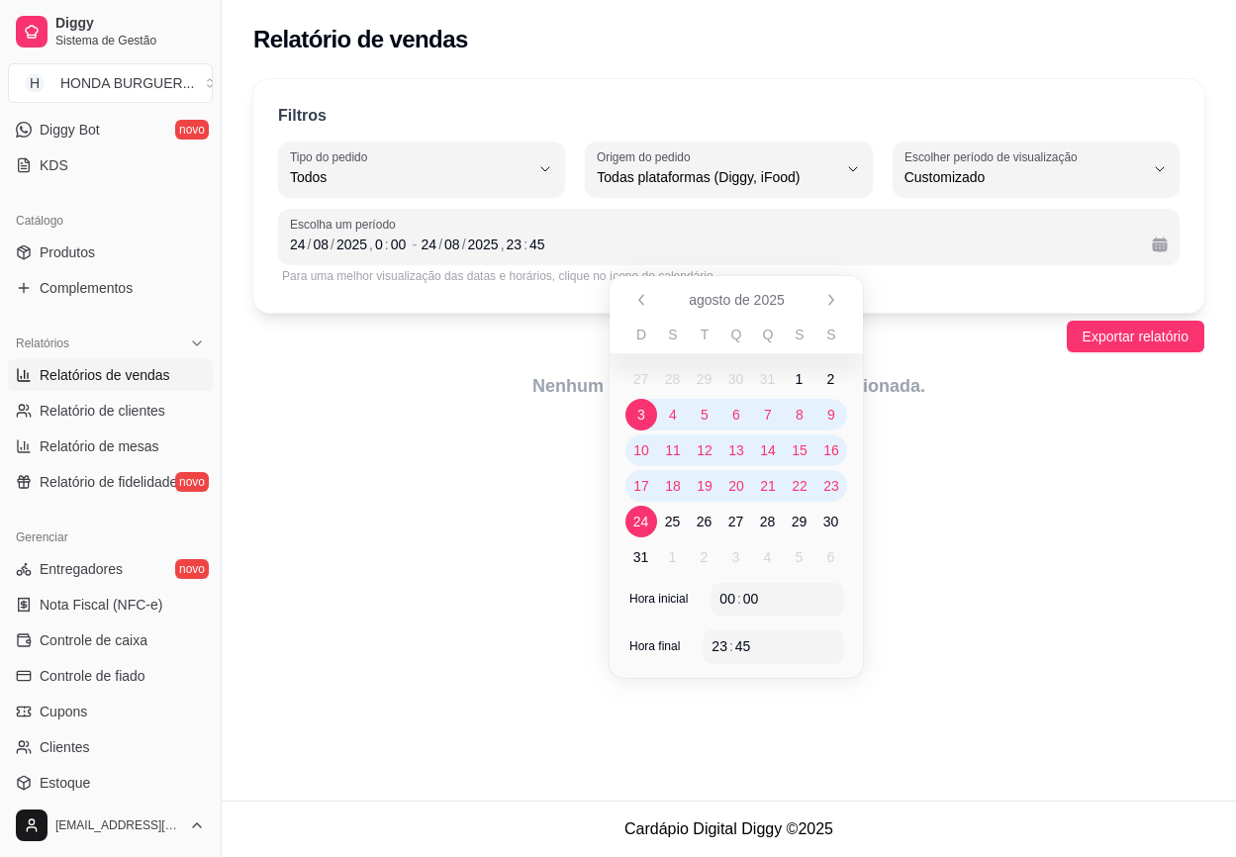
scroll to position [0, 0]
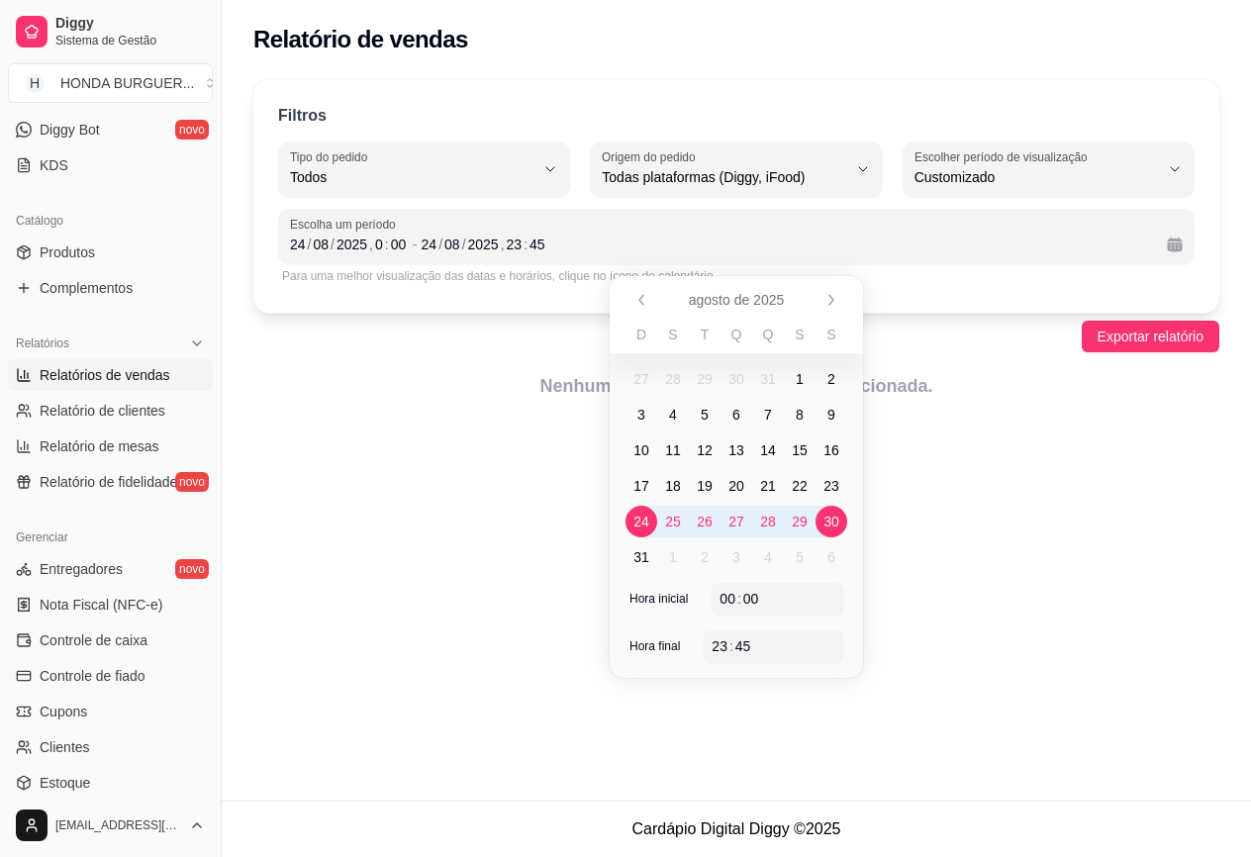
click at [836, 524] on span "30" at bounding box center [831, 521] width 16 height 20
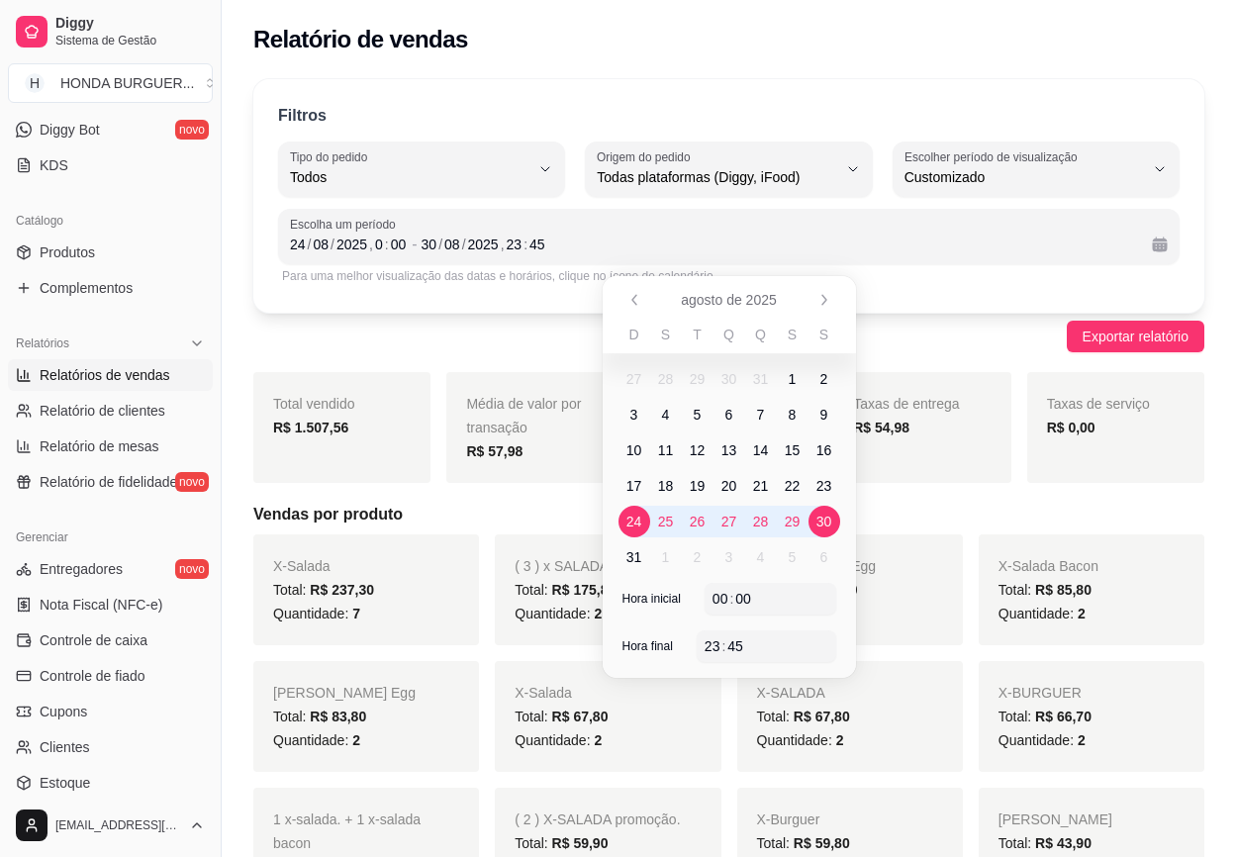
click at [1131, 284] on div "Para uma melhor visualização das datas e horários, clique no ícone de calendári…" at bounding box center [728, 276] width 901 height 24
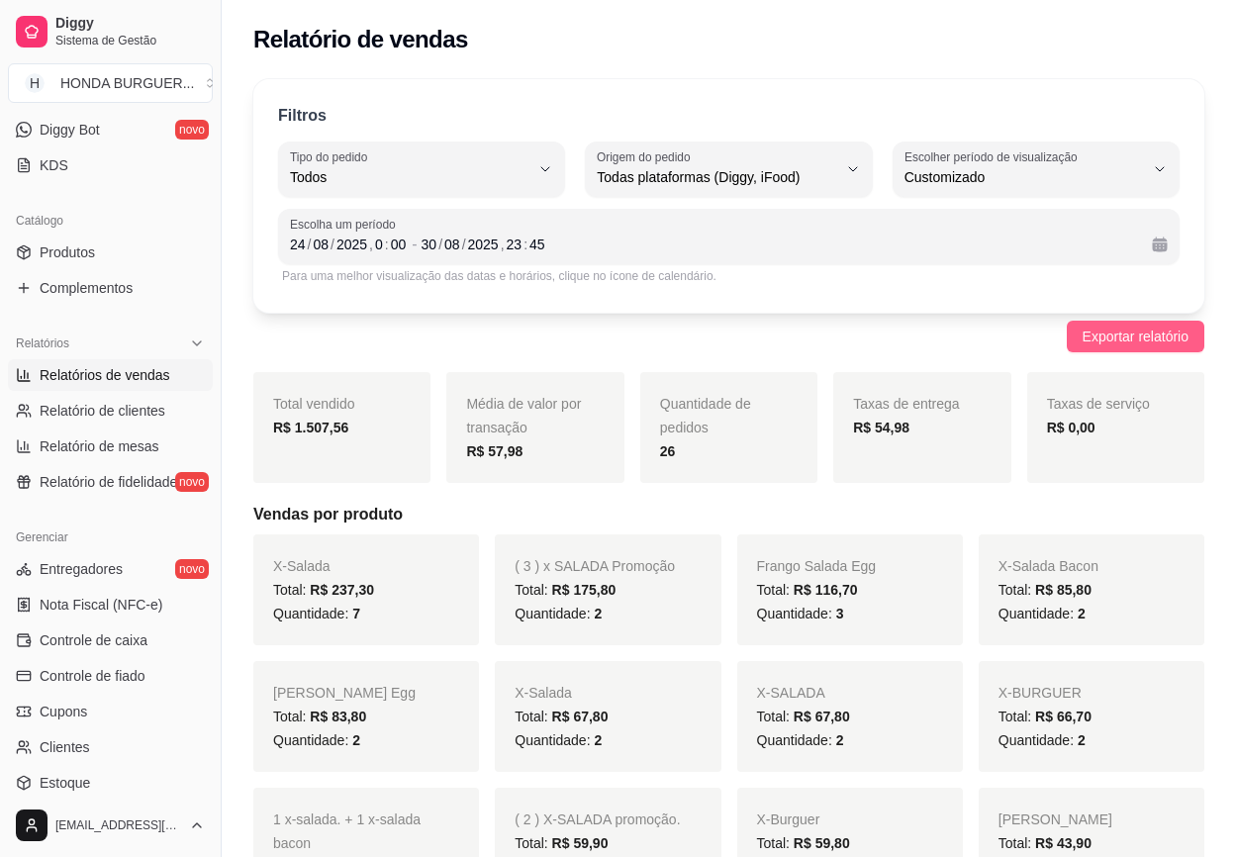
click at [1136, 343] on span "Exportar relatório" at bounding box center [1135, 336] width 106 height 22
click at [543, 246] on div "45" at bounding box center [537, 244] width 20 height 20
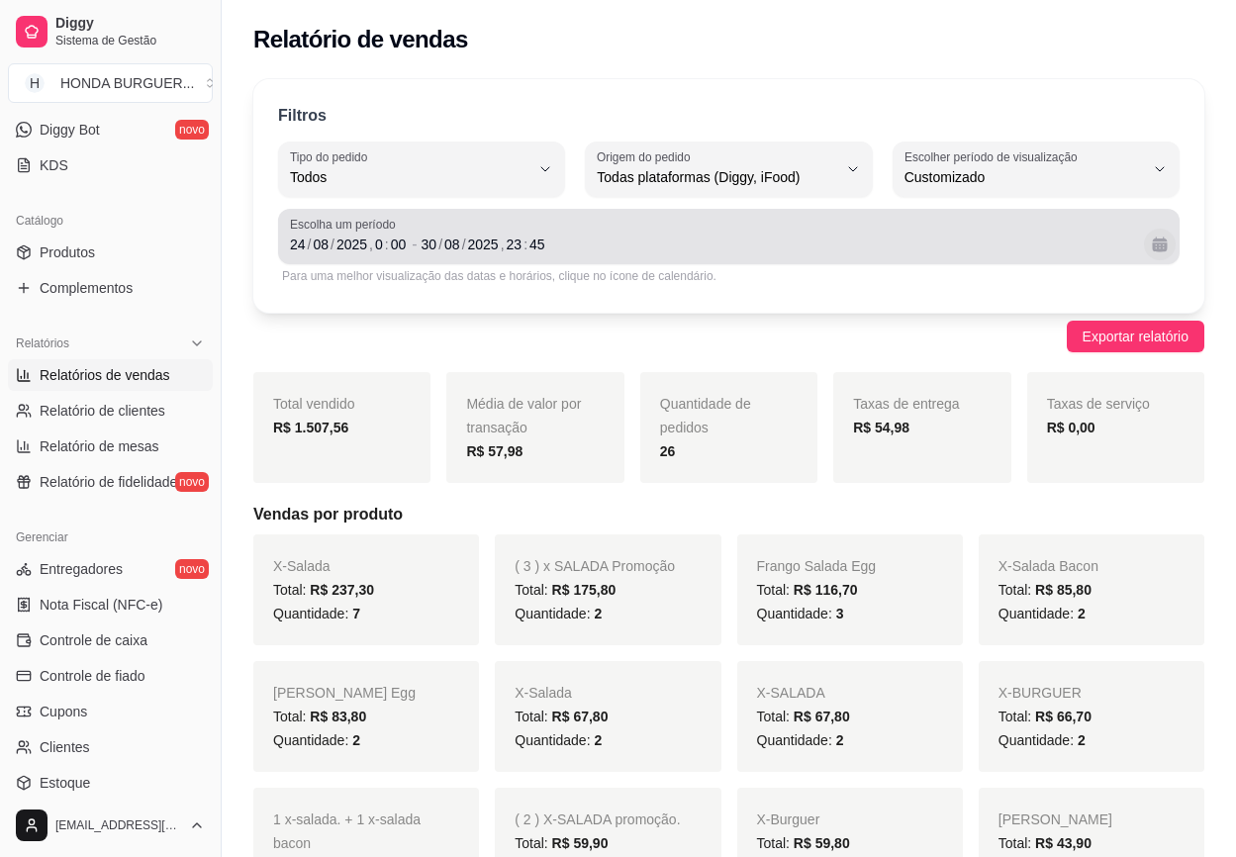
click at [1166, 246] on button "Calendário" at bounding box center [1160, 245] width 32 height 32
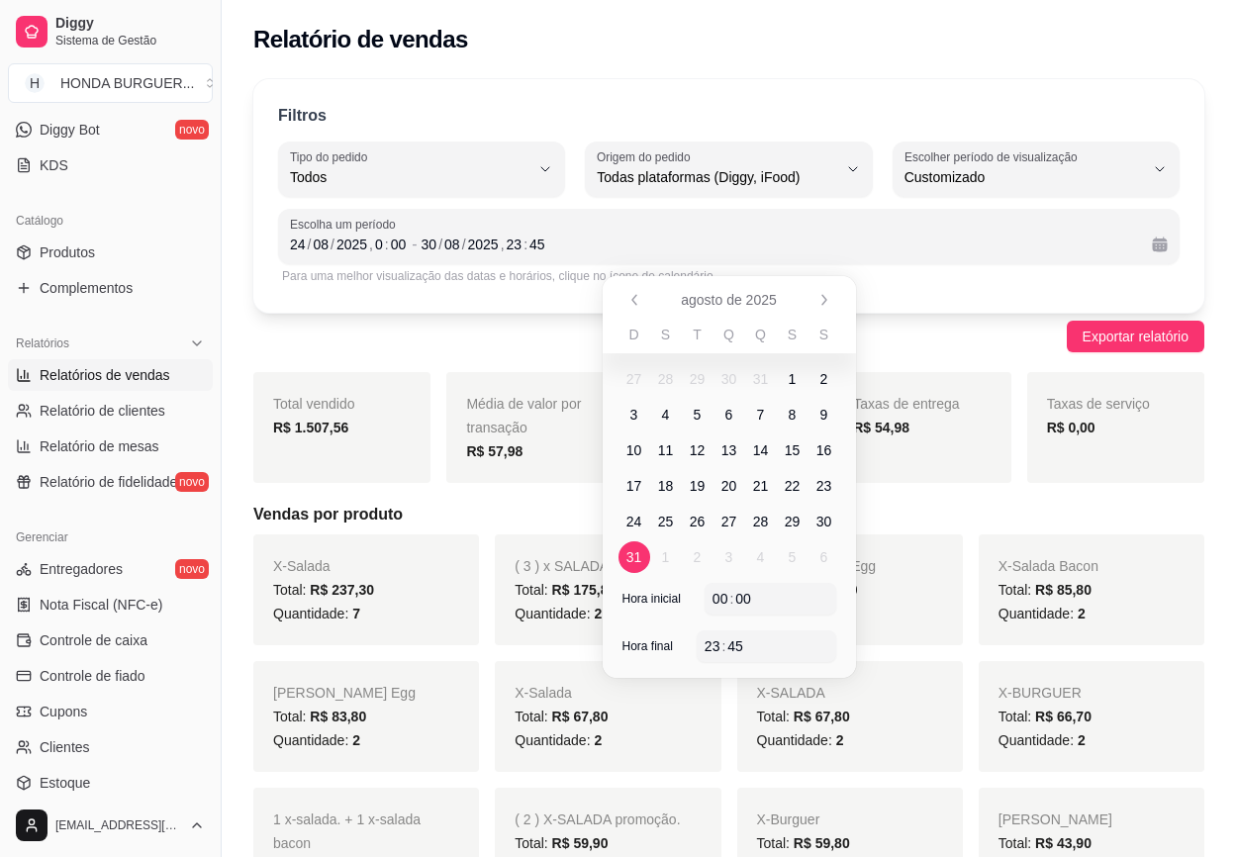
click at [632, 556] on span "31" at bounding box center [634, 557] width 16 height 20
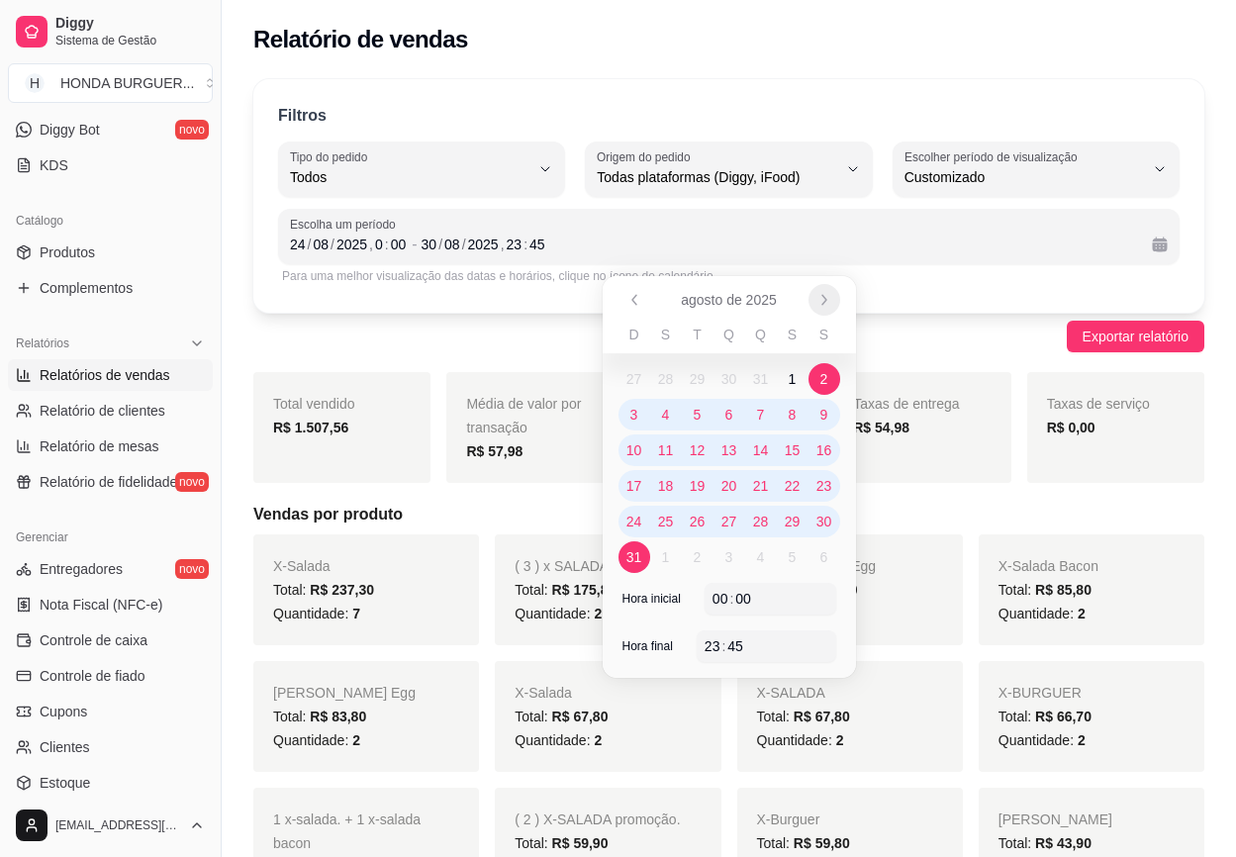
click at [831, 307] on icon "Próximo" at bounding box center [824, 300] width 16 height 16
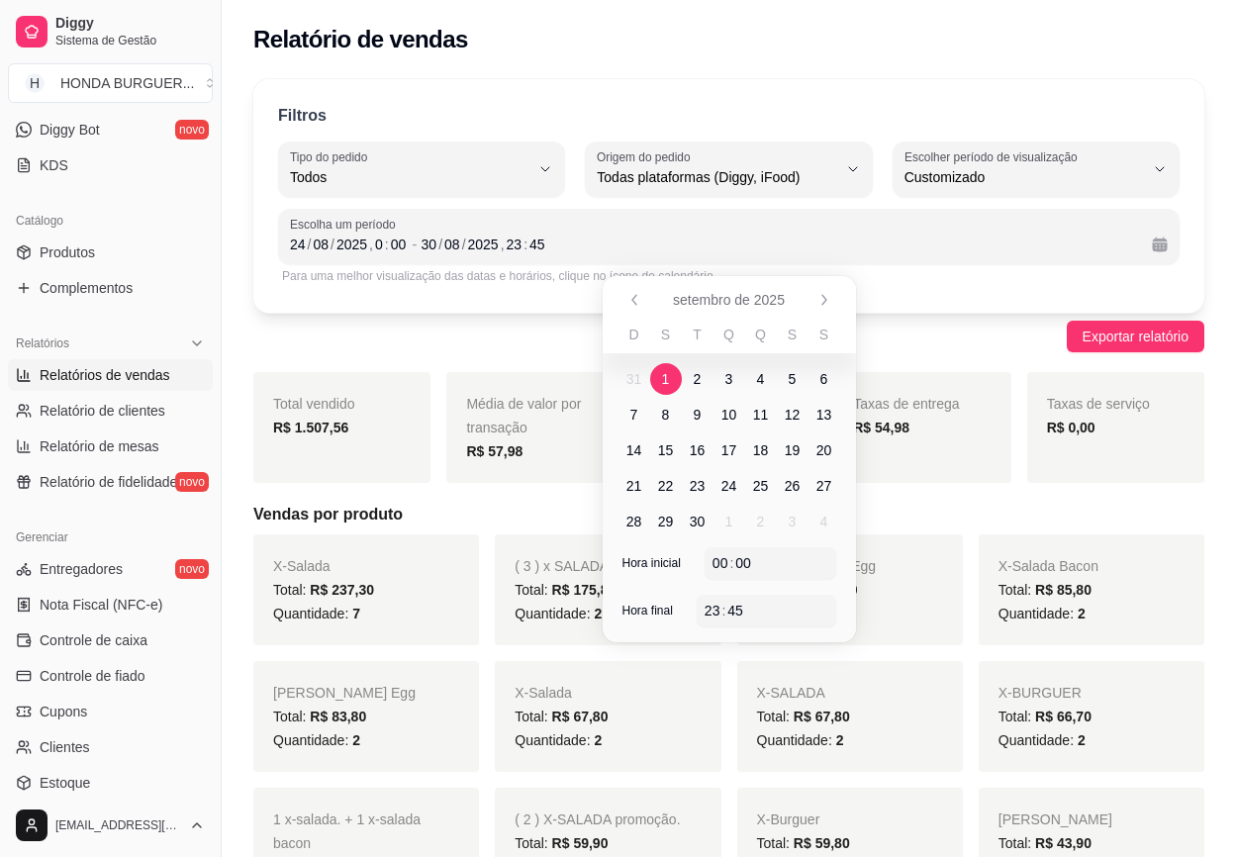
click at [670, 384] on span "1" at bounding box center [666, 379] width 32 height 32
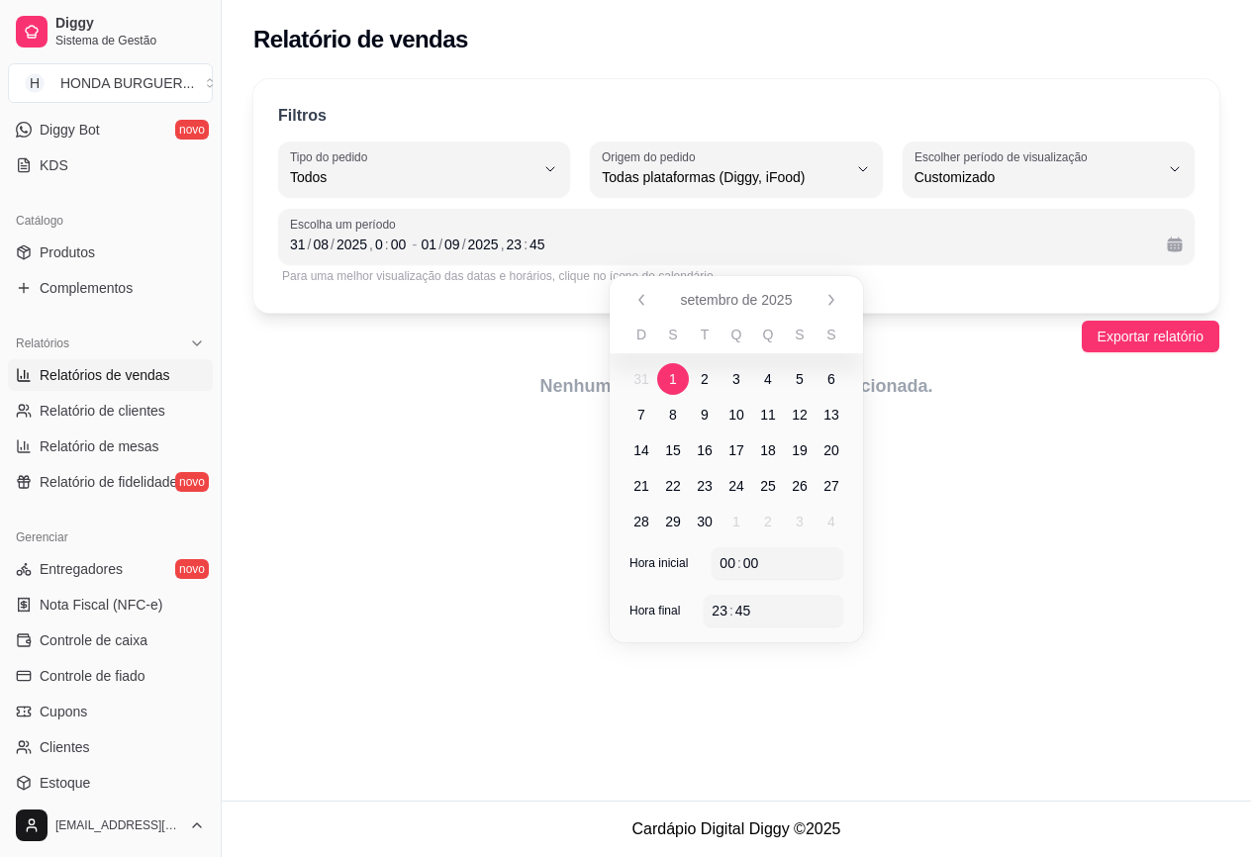
click at [794, 386] on span "5" at bounding box center [800, 379] width 32 height 32
click at [680, 379] on span "1" at bounding box center [673, 379] width 32 height 32
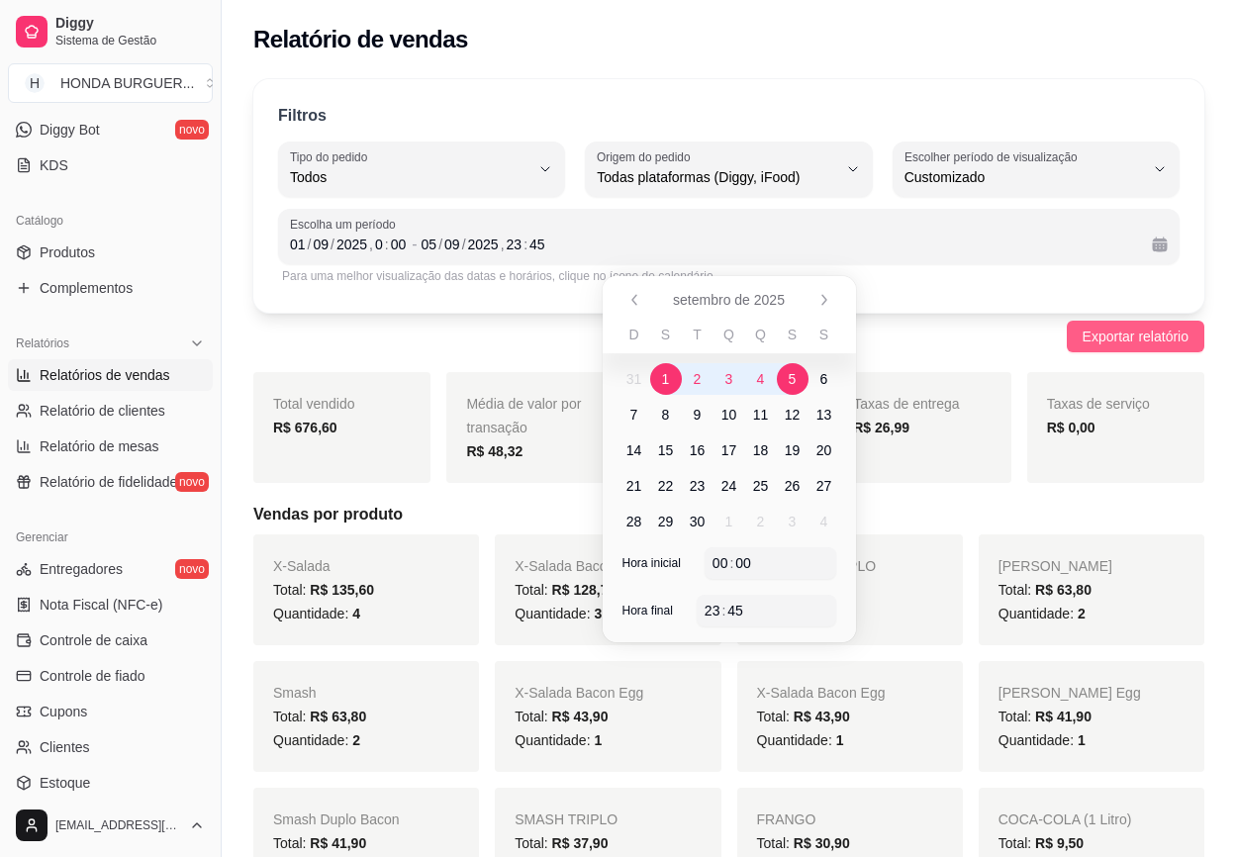
click at [1136, 328] on span "Exportar relatório" at bounding box center [1135, 336] width 106 height 22
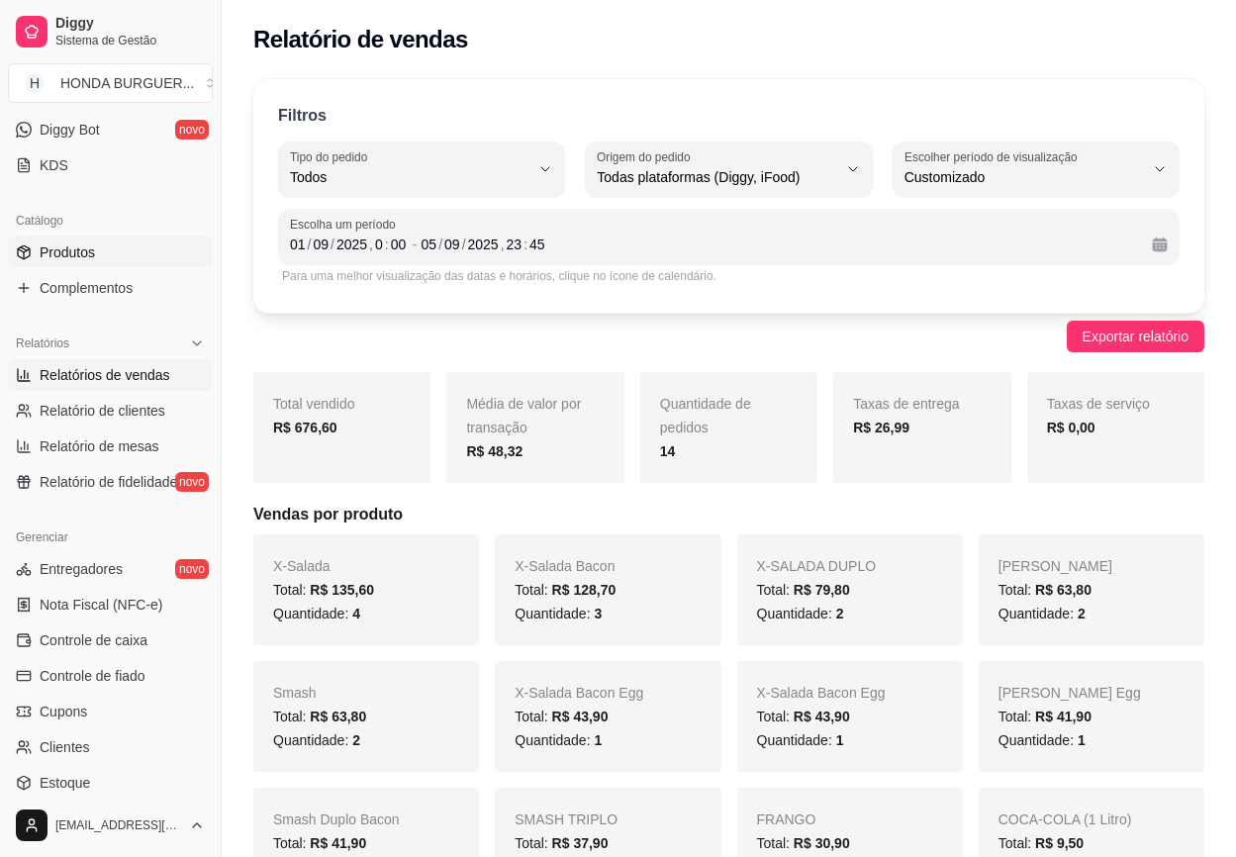
click at [77, 256] on span "Produtos" at bounding box center [67, 252] width 55 height 20
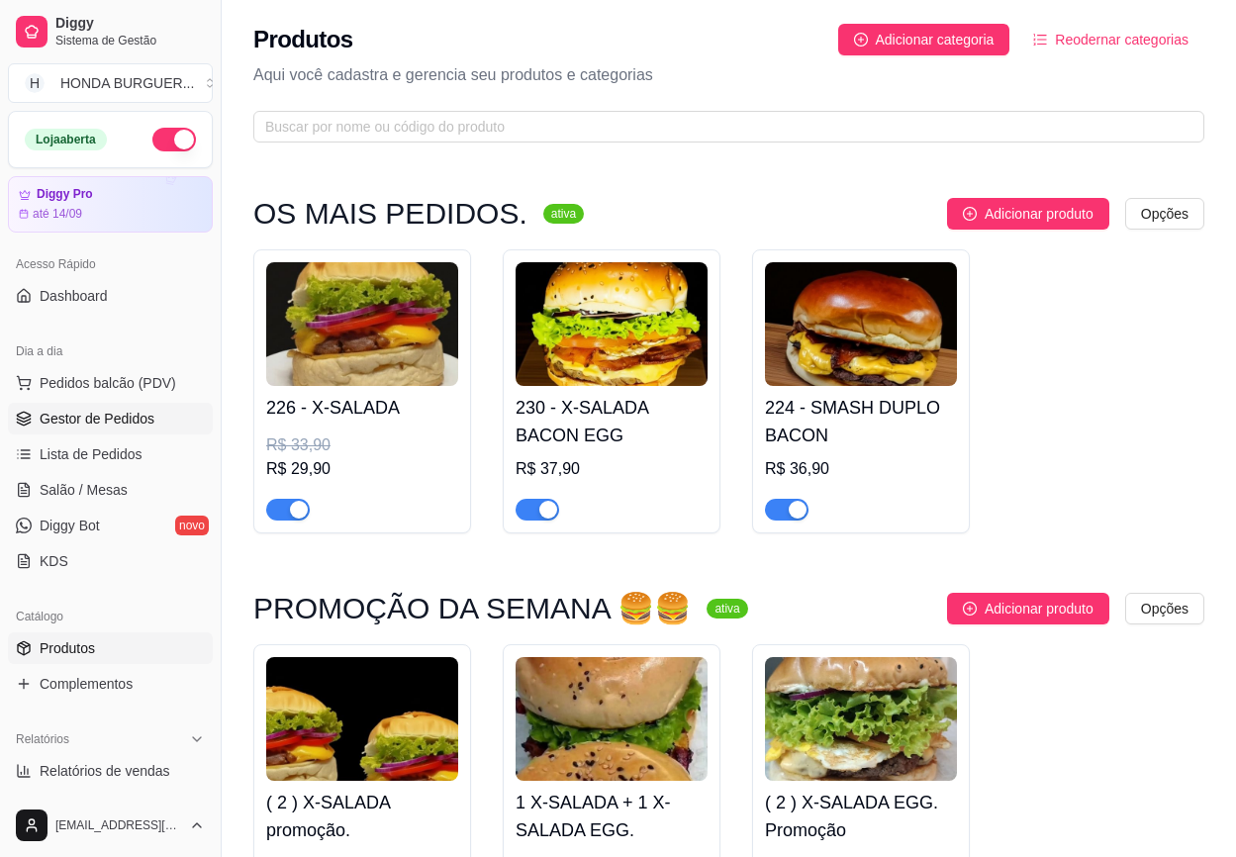
click at [85, 411] on span "Gestor de Pedidos" at bounding box center [97, 419] width 115 height 20
